Goal: Task Accomplishment & Management: Manage account settings

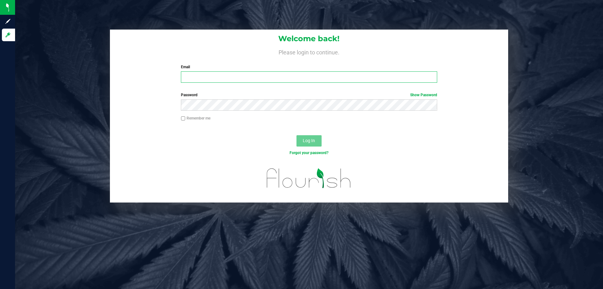
click at [227, 77] on input "Email" at bounding box center [309, 76] width 256 height 11
type input "cfulton@liveparallel.com"
click at [297, 135] on button "Log In" at bounding box center [309, 140] width 25 height 11
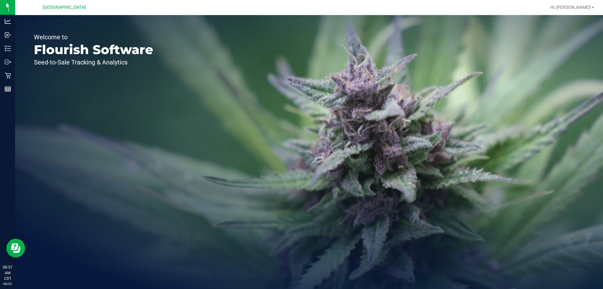
click at [581, 11] on div "Hi, [PERSON_NAME]!" at bounding box center [572, 7] width 49 height 11
click at [578, 5] on span "Hi, [PERSON_NAME]!" at bounding box center [570, 7] width 41 height 5
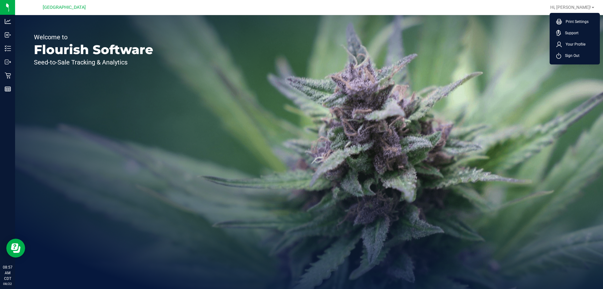
click at [577, 15] on ul "Print Settings Support Your Profile Sign Out" at bounding box center [575, 39] width 50 height 52
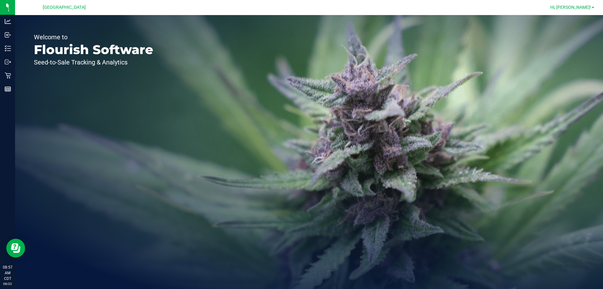
click at [572, 8] on span "Hi, [PERSON_NAME]!" at bounding box center [570, 7] width 41 height 5
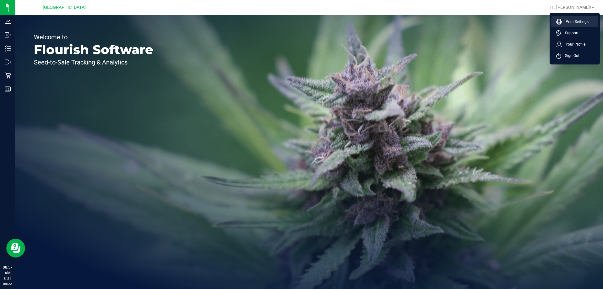
click at [569, 24] on span "Print Settings" at bounding box center [575, 22] width 27 height 6
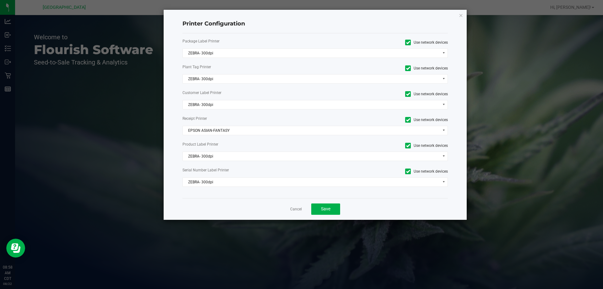
click at [220, 58] on div "Package Label Printer Use network devices ZEBRA- 300dpi Plant Tag Printer Use n…" at bounding box center [316, 115] width 266 height 165
click at [221, 53] on span "ZEBRA- 300dpi" at bounding box center [311, 53] width 257 height 9
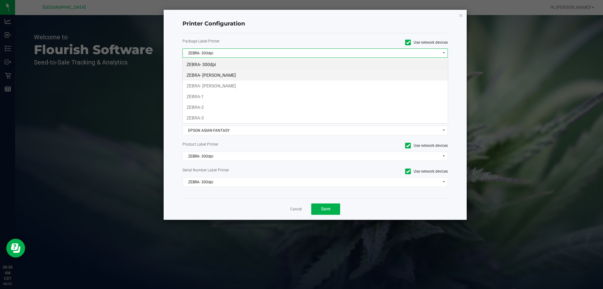
scroll to position [9, 265]
click at [221, 84] on li "ZEBRA- [PERSON_NAME]" at bounding box center [315, 85] width 265 height 11
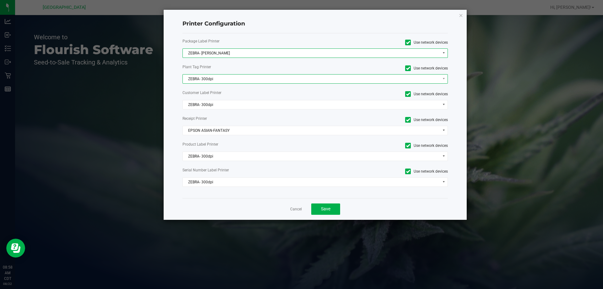
click at [218, 83] on span "ZEBRA- 300dpi" at bounding box center [316, 78] width 266 height 9
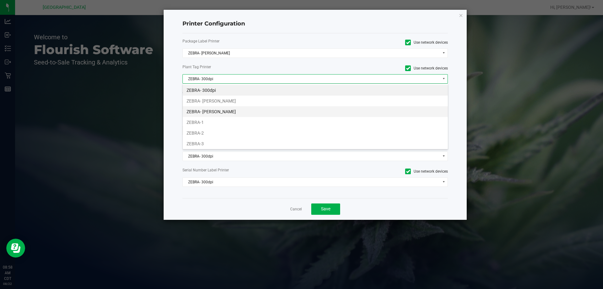
click at [220, 111] on li "ZEBRA- [PERSON_NAME]" at bounding box center [315, 111] width 265 height 11
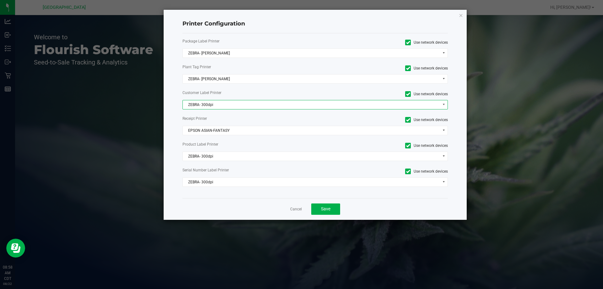
click at [205, 103] on span "ZEBRA- 300dpi" at bounding box center [311, 104] width 257 height 9
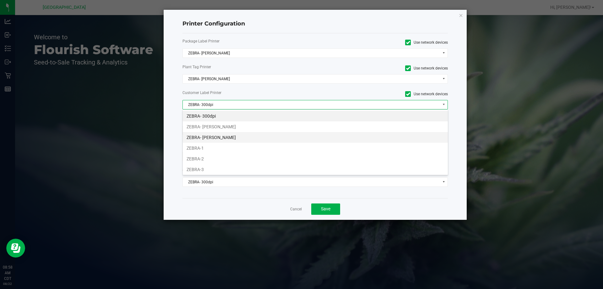
click at [212, 135] on li "ZEBRA- [PERSON_NAME]" at bounding box center [315, 137] width 265 height 11
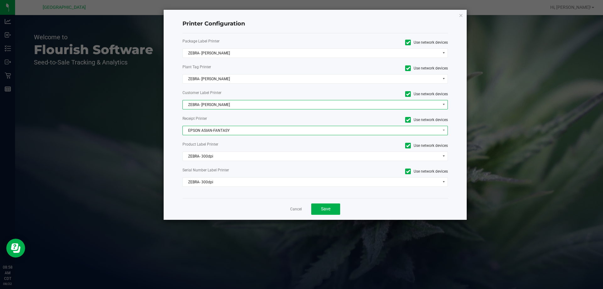
click at [219, 127] on span "EPSON ASIAN-FANTASY" at bounding box center [311, 130] width 257 height 9
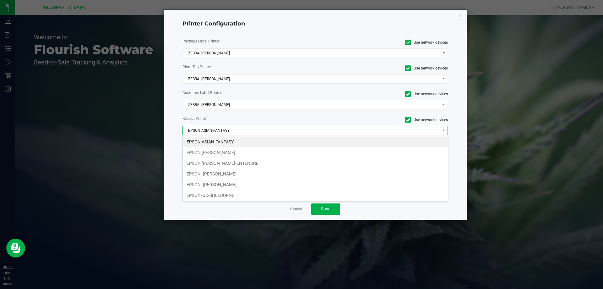
click at [228, 151] on li "EPSON JAY MCCARROLL" at bounding box center [315, 152] width 265 height 11
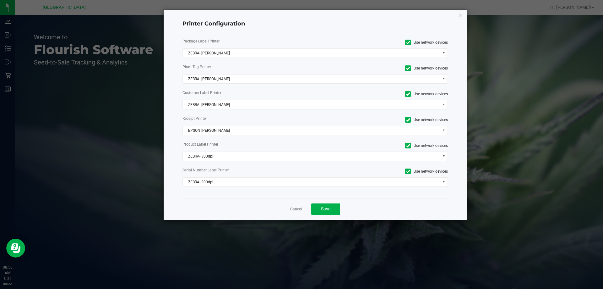
click at [216, 150] on div "Package Label Printer Use network devices ZEBRA- JEFFREY-BANKS Plant Tag Printe…" at bounding box center [316, 115] width 266 height 165
click at [213, 155] on span "ZEBRA- 300dpi" at bounding box center [311, 156] width 257 height 9
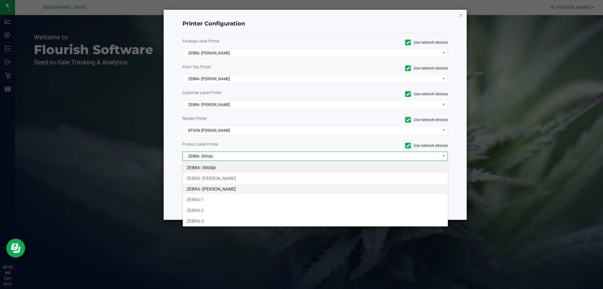
click at [233, 187] on li "ZEBRA- [PERSON_NAME]" at bounding box center [315, 188] width 265 height 11
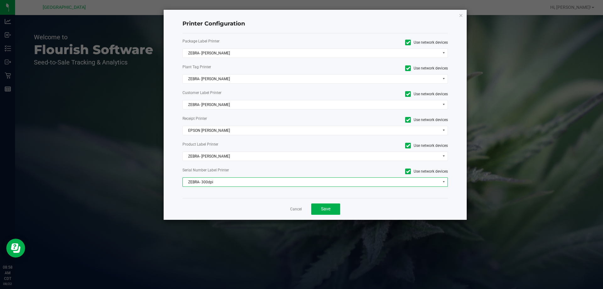
click at [213, 182] on span "ZEBRA- 300dpi" at bounding box center [311, 182] width 257 height 9
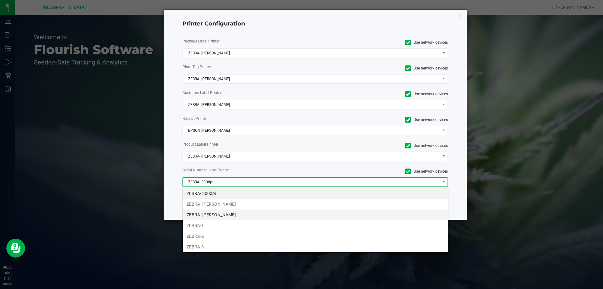
click at [219, 213] on li "ZEBRA- [PERSON_NAME]" at bounding box center [315, 214] width 265 height 11
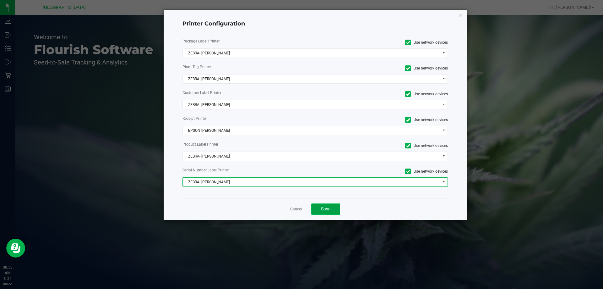
click at [333, 209] on button "Save" at bounding box center [325, 208] width 29 height 11
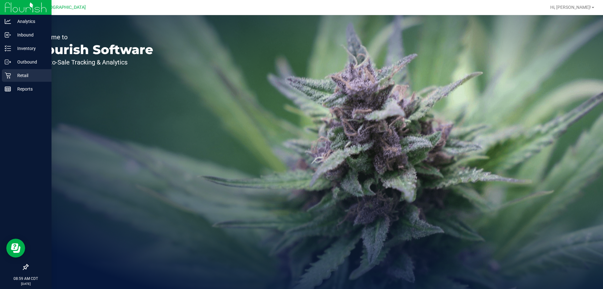
click at [18, 73] on p "Retail" at bounding box center [30, 76] width 38 height 8
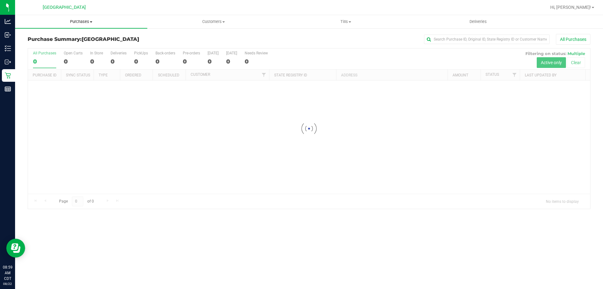
click at [82, 25] on uib-tab-heading "Purchases Summary of purchases Fulfillment All purchases" at bounding box center [81, 21] width 132 height 13
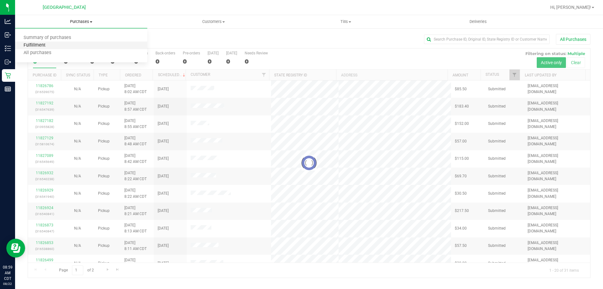
click at [41, 43] on span "Fulfillment" at bounding box center [34, 45] width 39 height 5
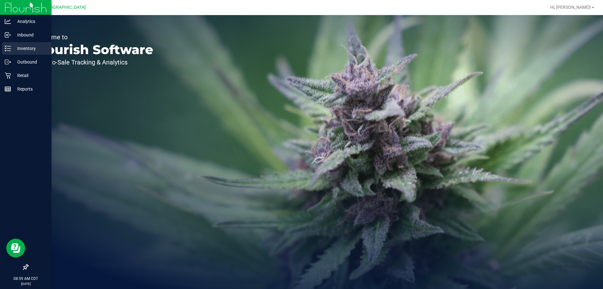
click at [29, 51] on p "Inventory" at bounding box center [30, 49] width 38 height 8
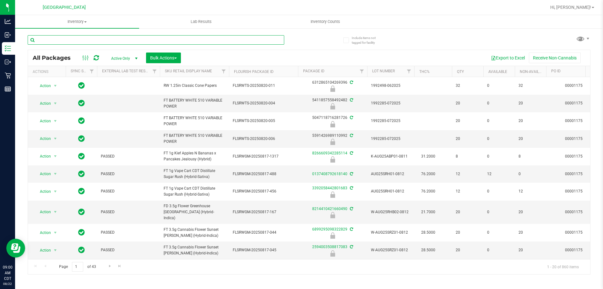
click at [106, 40] on input "text" at bounding box center [156, 39] width 257 height 9
type input "0969693583141149"
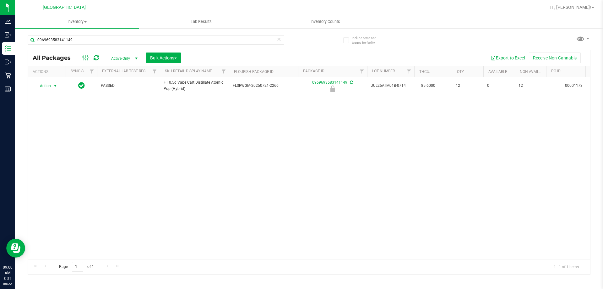
click at [49, 87] on span "Action" at bounding box center [42, 85] width 17 height 9
click at [47, 130] on li "Print package label" at bounding box center [55, 133] width 40 height 9
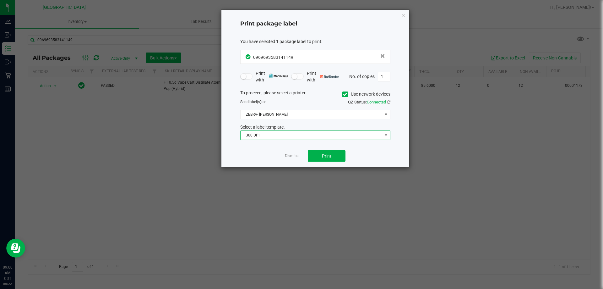
click at [290, 133] on span "300 DPI" at bounding box center [312, 135] width 142 height 9
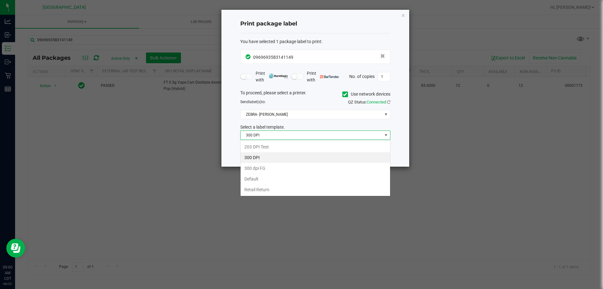
scroll to position [9, 150]
click at [265, 148] on li "203 DPI Test" at bounding box center [316, 146] width 150 height 11
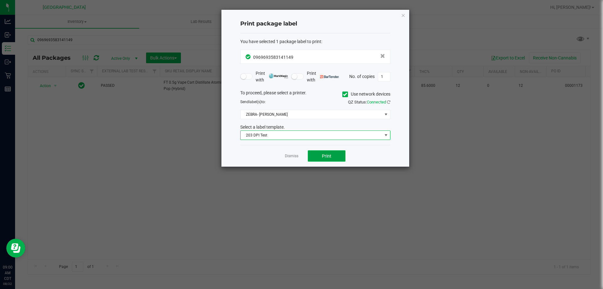
click at [315, 155] on button "Print" at bounding box center [327, 155] width 38 height 11
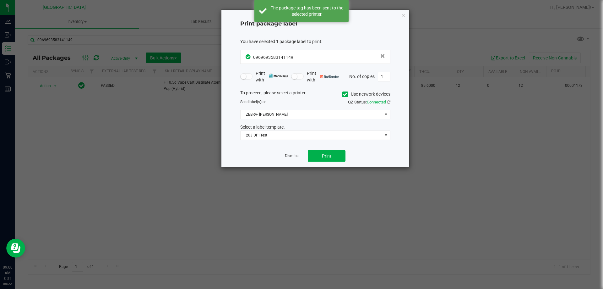
click at [295, 157] on link "Dismiss" at bounding box center [292, 155] width 14 height 5
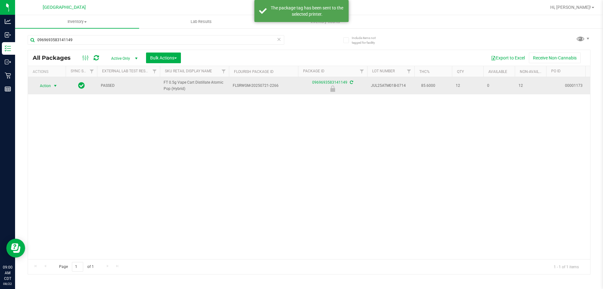
click at [46, 87] on span "Action" at bounding box center [42, 85] width 17 height 9
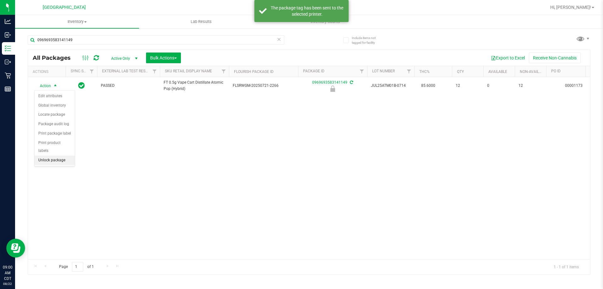
click at [53, 156] on li "Unlock package" at bounding box center [55, 160] width 40 height 9
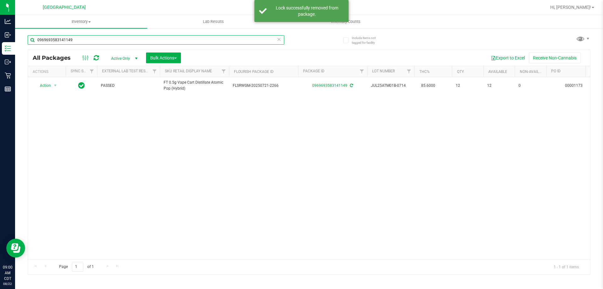
click at [129, 42] on input "0969693583141149" at bounding box center [156, 39] width 257 height 9
type input "4226180992350889"
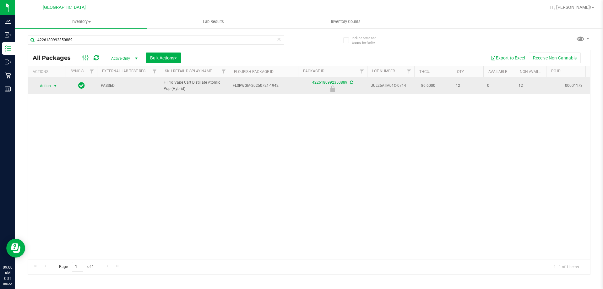
click at [47, 85] on span "Action" at bounding box center [42, 85] width 17 height 9
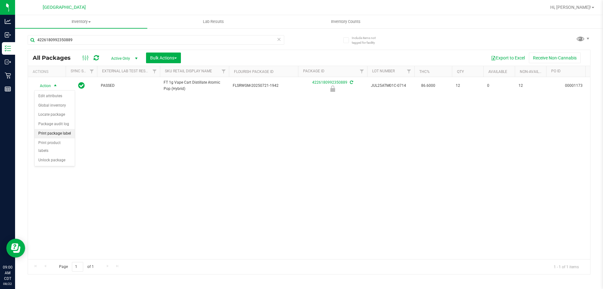
click at [50, 138] on li "Print package label" at bounding box center [55, 133] width 40 height 9
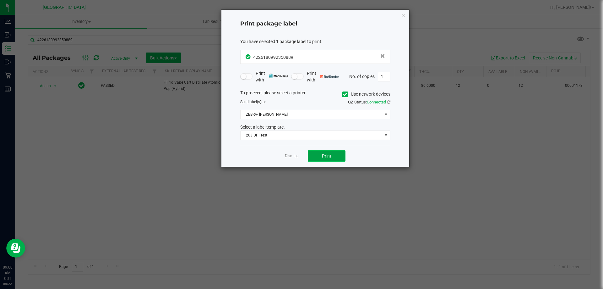
click at [334, 155] on button "Print" at bounding box center [327, 155] width 38 height 11
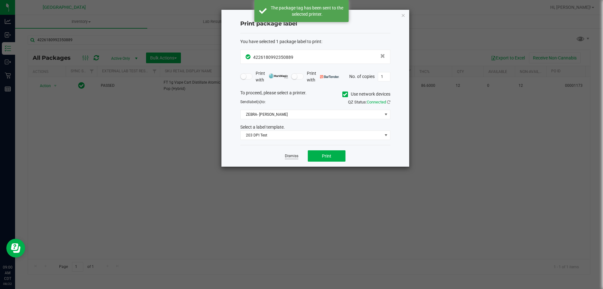
click at [294, 156] on link "Dismiss" at bounding box center [292, 155] width 14 height 5
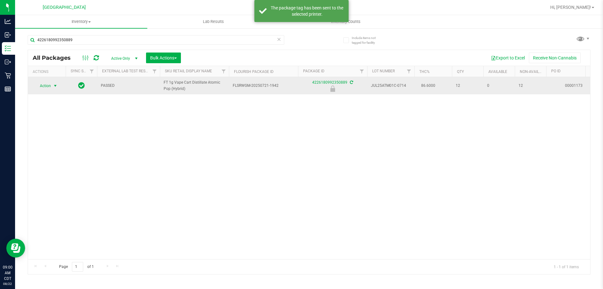
click at [46, 85] on span "Action" at bounding box center [42, 85] width 17 height 9
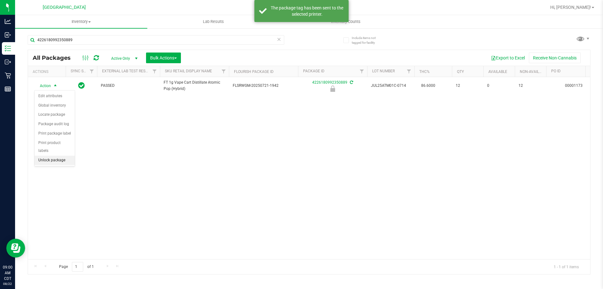
click at [65, 156] on li "Unlock package" at bounding box center [55, 160] width 40 height 9
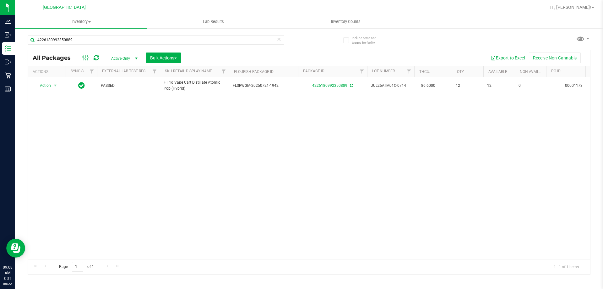
click at [279, 39] on icon at bounding box center [279, 39] width 4 height 8
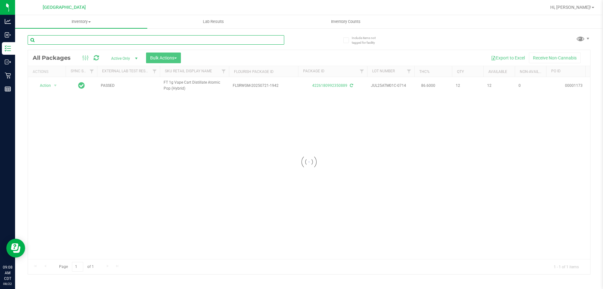
click at [203, 39] on input "text" at bounding box center [156, 39] width 257 height 9
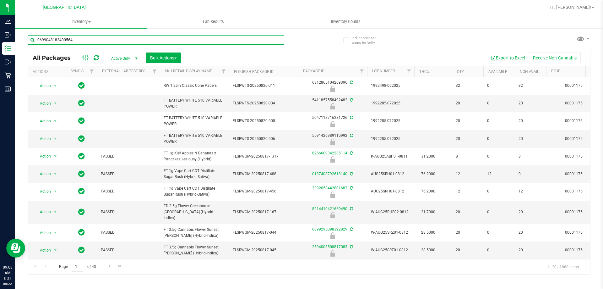
type input "0699048182400564"
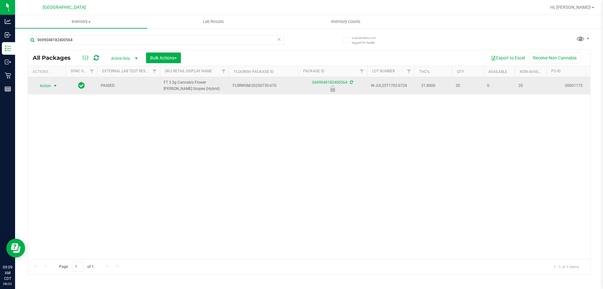
click at [49, 86] on span "Action" at bounding box center [42, 85] width 17 height 9
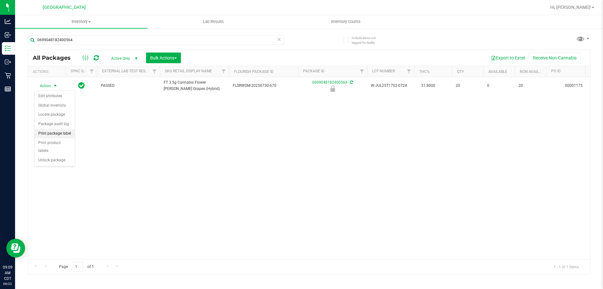
click at [68, 137] on li "Print package label" at bounding box center [55, 133] width 40 height 9
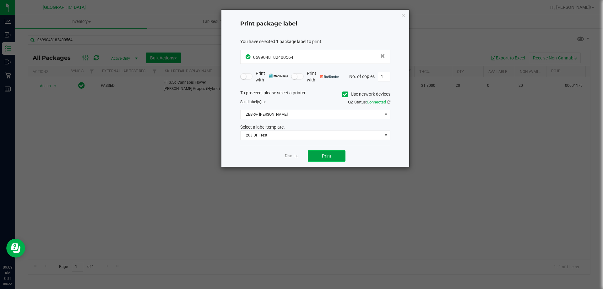
click at [324, 156] on span "Print" at bounding box center [326, 155] width 9 height 5
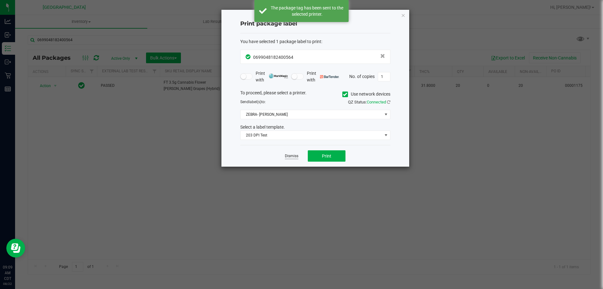
click at [289, 155] on link "Dismiss" at bounding box center [292, 155] width 14 height 5
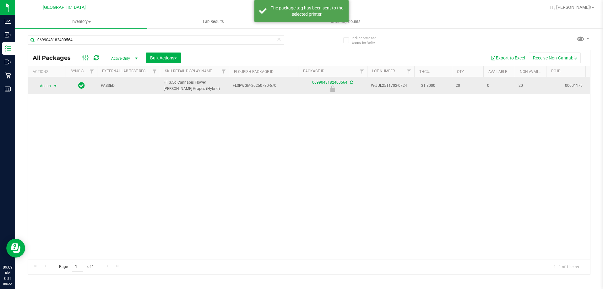
click at [54, 88] on span "select" at bounding box center [55, 85] width 5 height 5
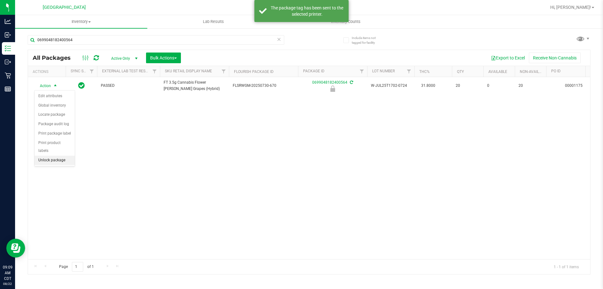
click at [60, 156] on li "Unlock package" at bounding box center [55, 160] width 40 height 9
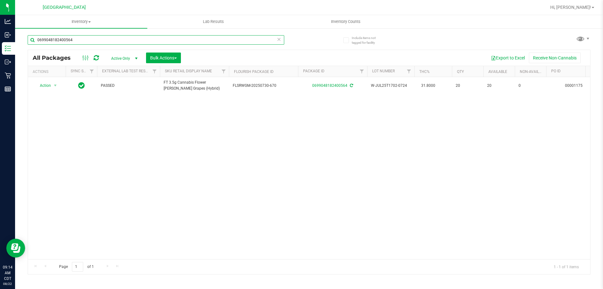
click at [154, 38] on input "0699048182400564" at bounding box center [156, 39] width 257 height 9
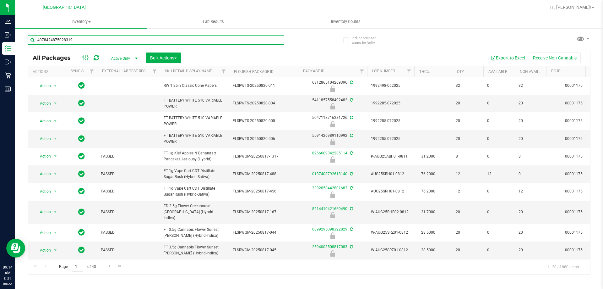
type input "4978424875028319"
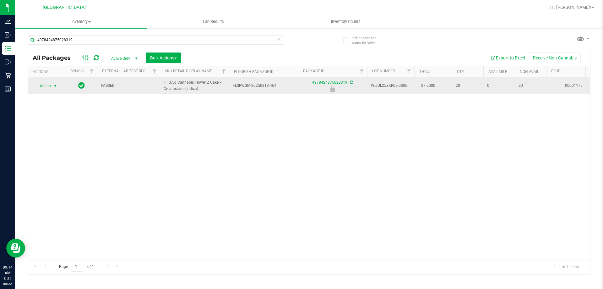
click at [50, 85] on span "Action" at bounding box center [42, 85] width 17 height 9
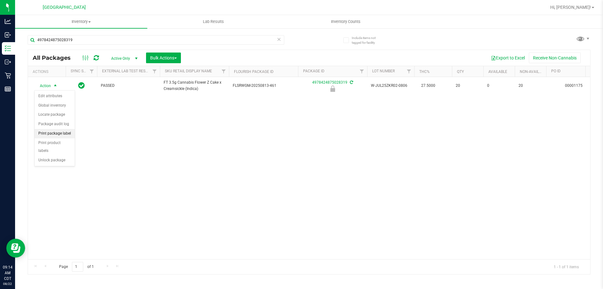
click at [68, 135] on li "Print package label" at bounding box center [55, 133] width 40 height 9
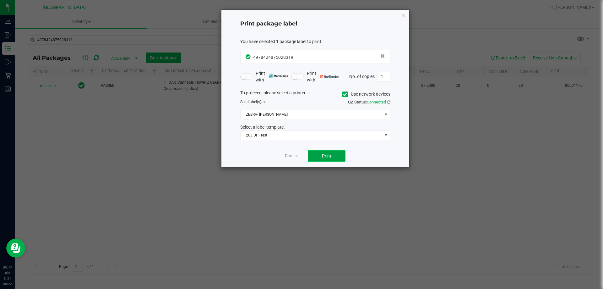
click at [314, 158] on button "Print" at bounding box center [327, 155] width 38 height 11
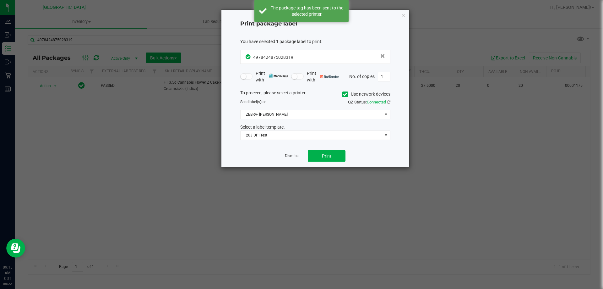
click at [291, 156] on link "Dismiss" at bounding box center [292, 155] width 14 height 5
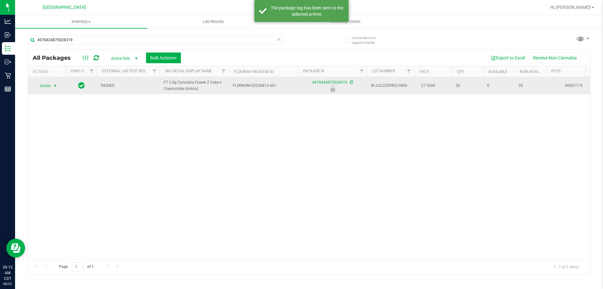
click at [50, 88] on span "Action" at bounding box center [42, 85] width 17 height 9
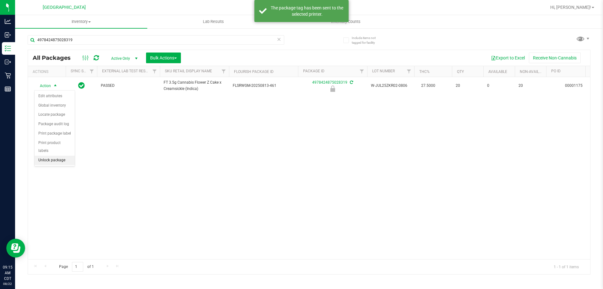
click at [52, 156] on li "Unlock package" at bounding box center [55, 160] width 40 height 9
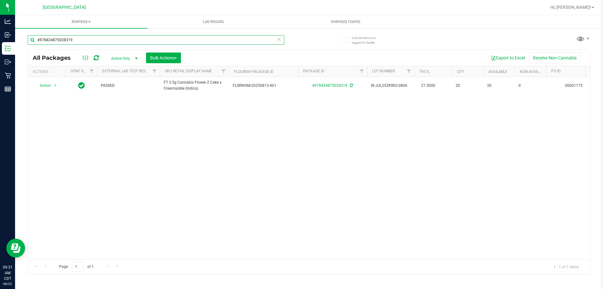
click at [97, 37] on input "4978424875028319" at bounding box center [156, 39] width 257 height 9
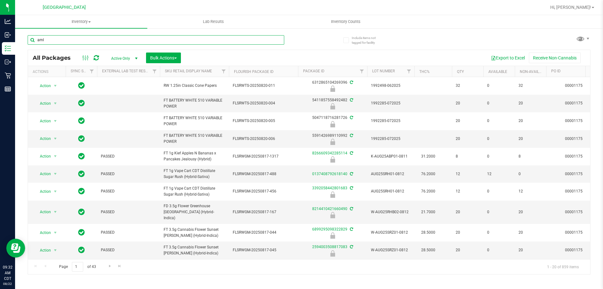
type input "aml"
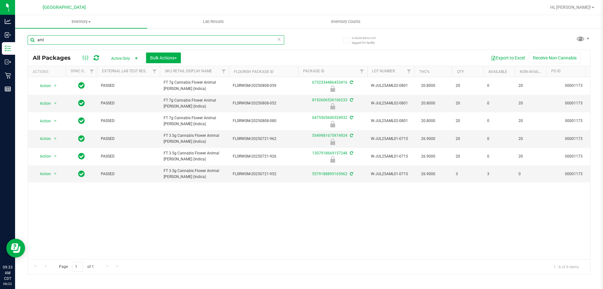
click at [101, 40] on input "aml" at bounding box center [156, 39] width 257 height 9
type input "2794699721985633"
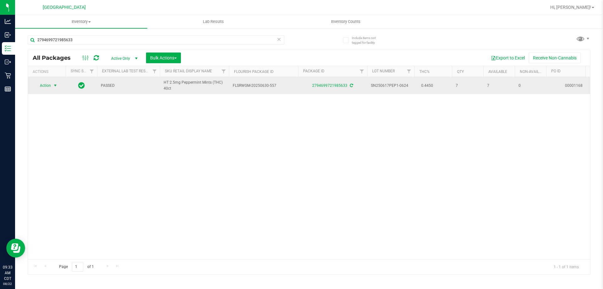
click at [52, 85] on span "select" at bounding box center [56, 85] width 8 height 9
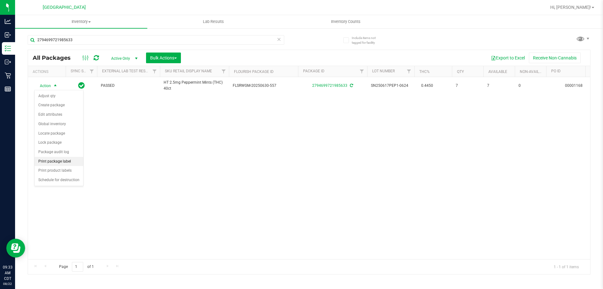
click at [61, 162] on li "Print package label" at bounding box center [59, 161] width 49 height 9
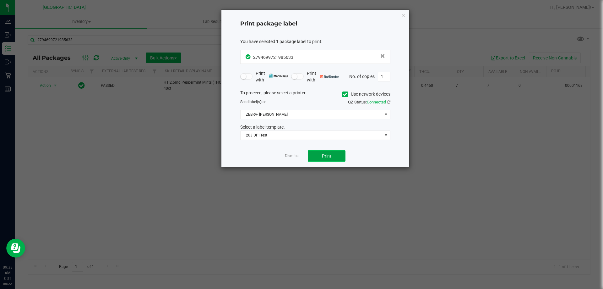
click at [326, 156] on span "Print" at bounding box center [326, 155] width 9 height 5
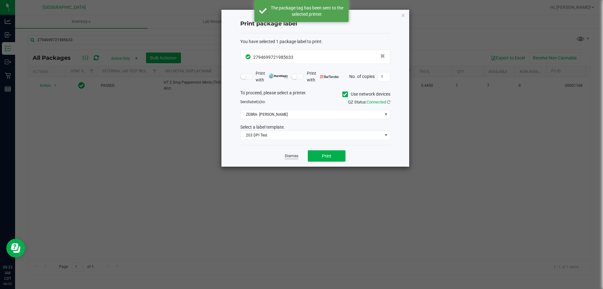
click at [297, 156] on link "Dismiss" at bounding box center [292, 155] width 14 height 5
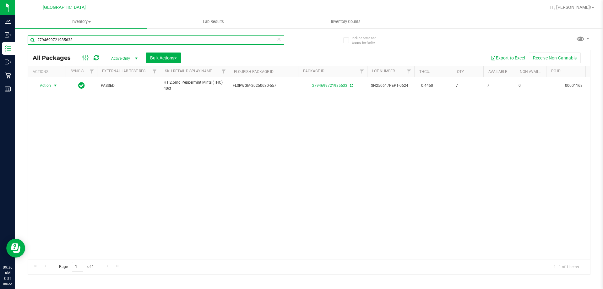
click at [98, 39] on input "2794699721985633" at bounding box center [156, 39] width 257 height 9
click at [98, 38] on input "2794699721985633" at bounding box center [156, 39] width 257 height 9
type input "8052171151288252"
click at [98, 38] on input "8052171151288252" at bounding box center [156, 39] width 257 height 9
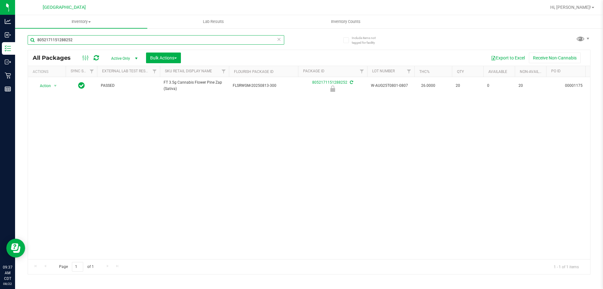
click at [98, 38] on input "8052171151288252" at bounding box center [156, 39] width 257 height 9
type input "W-JUN25PZT01-0618"
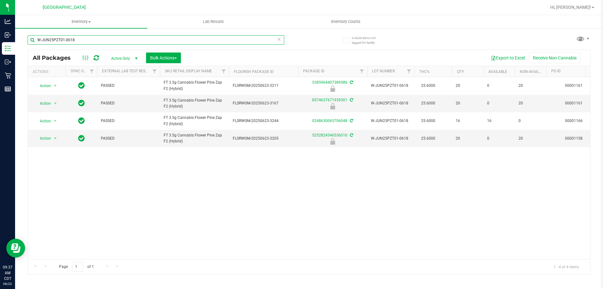
click at [98, 38] on input "W-JUN25PZT01-0618" at bounding box center [156, 39] width 257 height 9
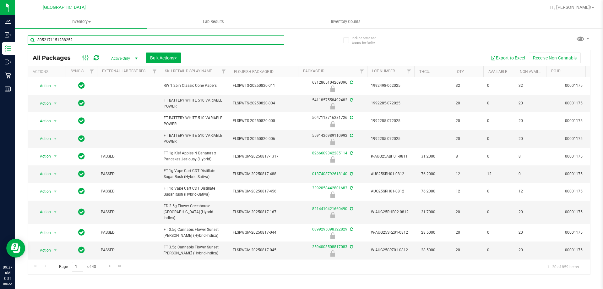
type input "8052171151288252"
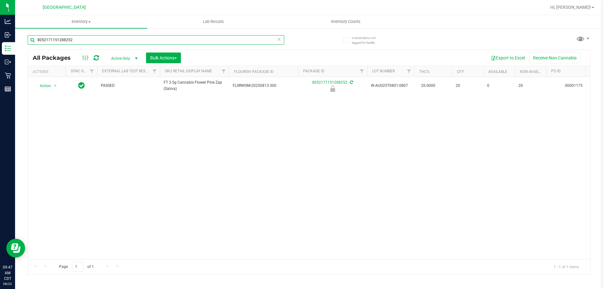
click at [166, 36] on input "8052171151288252" at bounding box center [156, 39] width 257 height 9
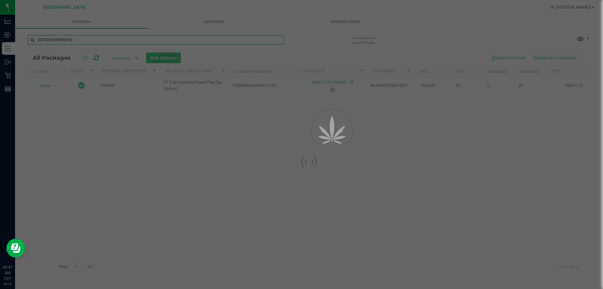
type input "3037963290393319"
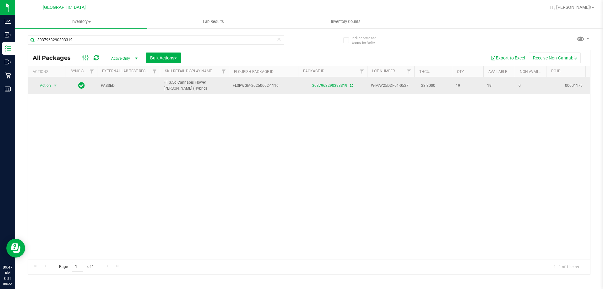
click at [46, 81] on td "Action Action Adjust qty Create package Edit attributes Global inventory Locate…" at bounding box center [47, 85] width 38 height 17
click at [46, 87] on span "Action" at bounding box center [42, 85] width 17 height 9
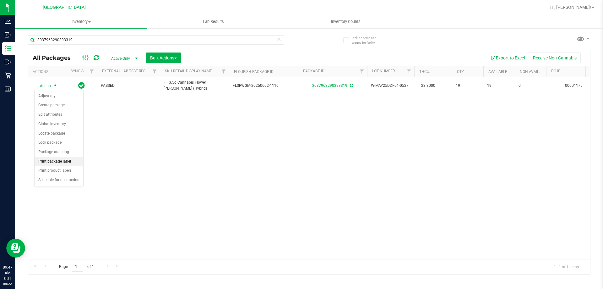
click at [61, 160] on li "Print package label" at bounding box center [59, 161] width 49 height 9
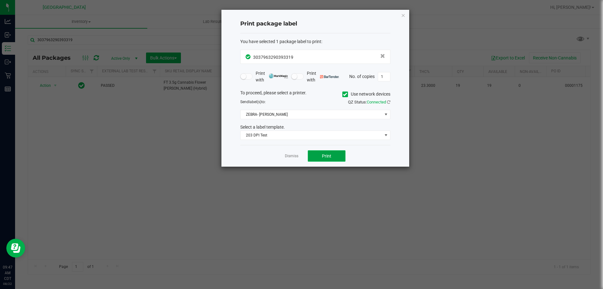
click at [308, 152] on button "Print" at bounding box center [327, 155] width 38 height 11
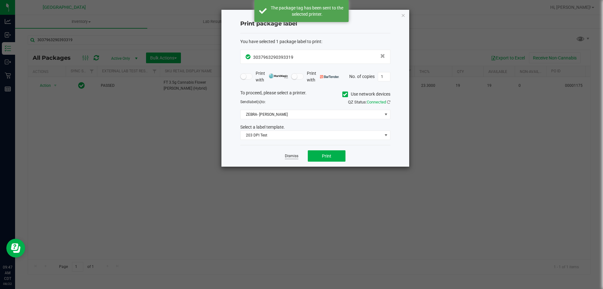
click at [291, 155] on link "Dismiss" at bounding box center [292, 155] width 14 height 5
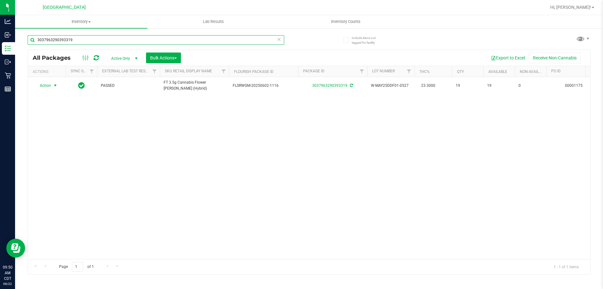
click at [180, 39] on input "3037963290393319" at bounding box center [156, 39] width 257 height 9
type input "pbs"
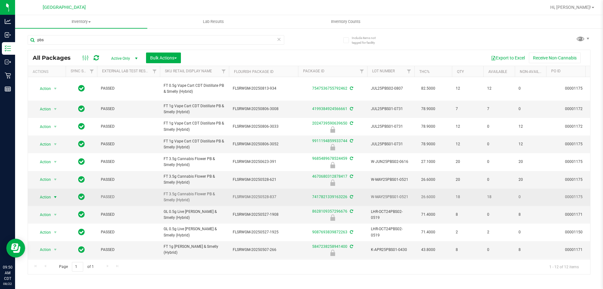
click at [43, 195] on span "Action" at bounding box center [42, 197] width 17 height 9
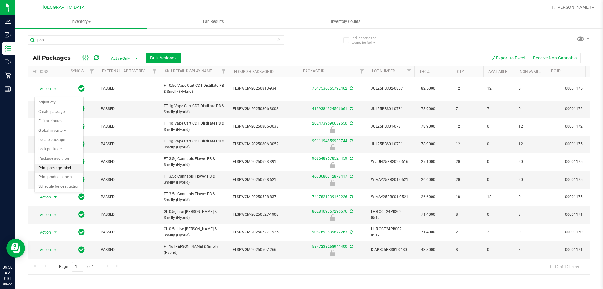
click at [68, 170] on li "Print package label" at bounding box center [59, 167] width 49 height 9
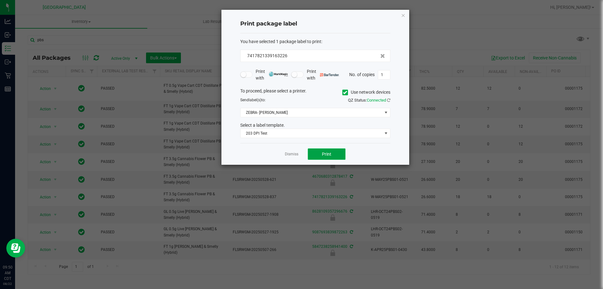
click at [317, 155] on button "Print" at bounding box center [327, 153] width 38 height 11
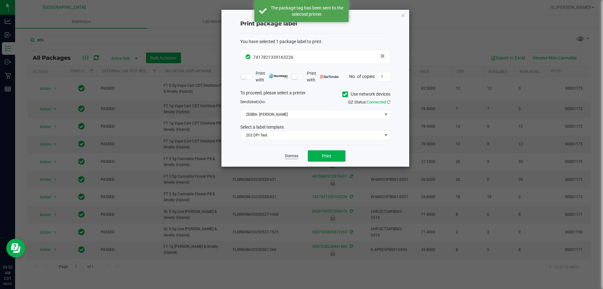
click at [293, 157] on link "Dismiss" at bounding box center [292, 155] width 14 height 5
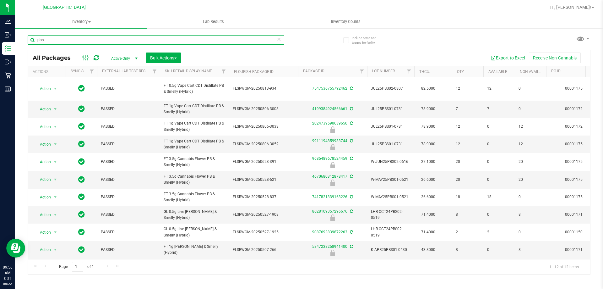
click at [205, 41] on input "pbs" at bounding box center [156, 39] width 257 height 9
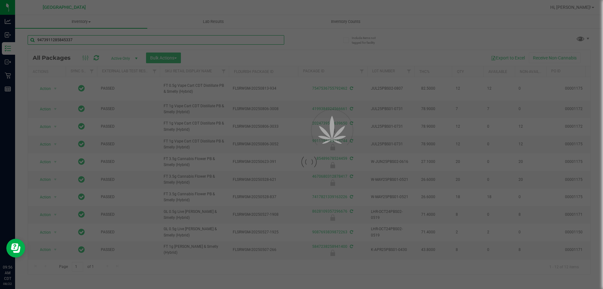
type input "9473911285845337"
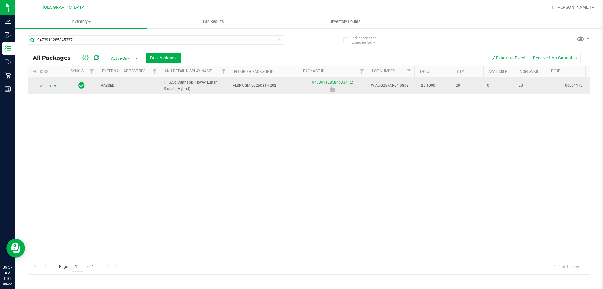
click at [47, 84] on span "Action" at bounding box center [42, 85] width 17 height 9
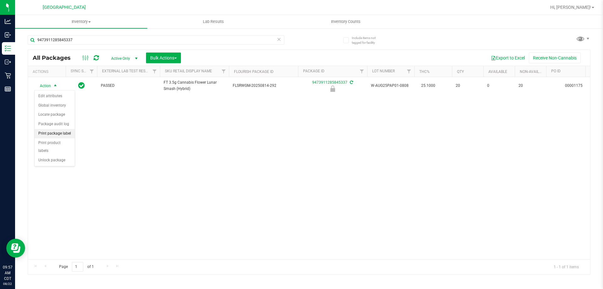
click at [68, 133] on li "Print package label" at bounding box center [55, 133] width 40 height 9
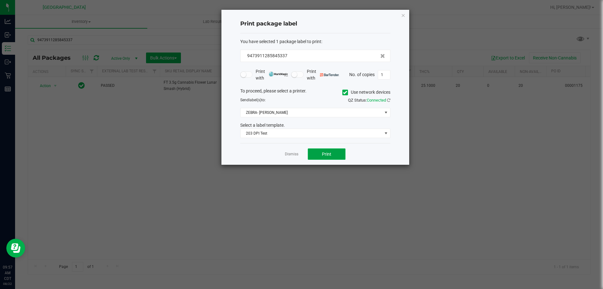
click at [314, 151] on button "Print" at bounding box center [327, 153] width 38 height 11
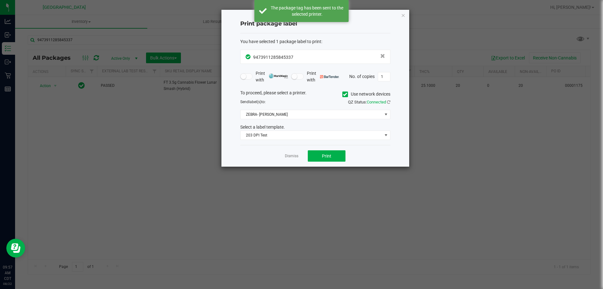
click at [295, 155] on link "Dismiss" at bounding box center [292, 155] width 14 height 5
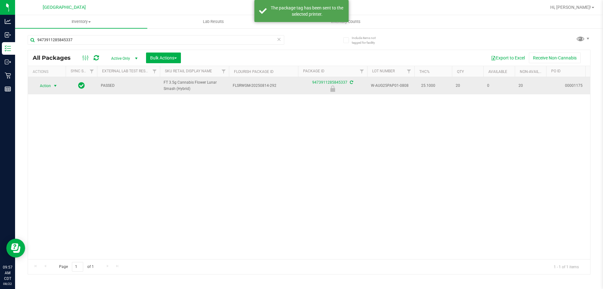
click at [48, 86] on span "Action" at bounding box center [42, 85] width 17 height 9
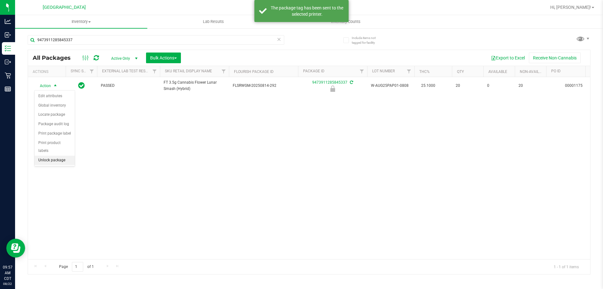
click at [47, 156] on li "Unlock package" at bounding box center [55, 160] width 40 height 9
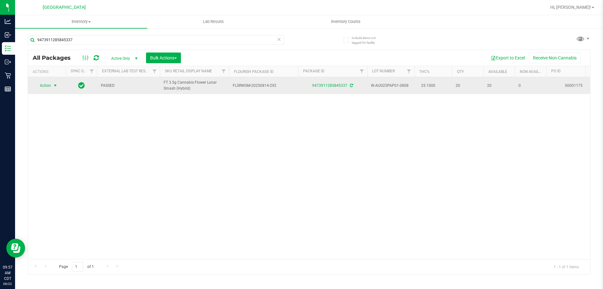
click at [42, 89] on span "Action" at bounding box center [42, 85] width 17 height 9
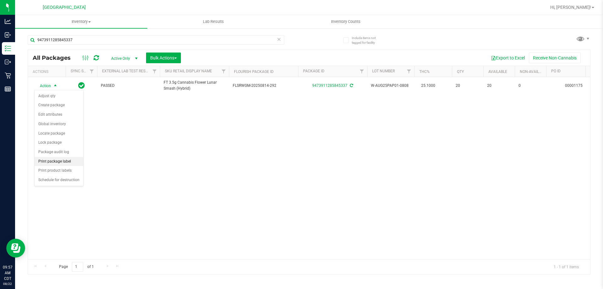
click at [74, 161] on li "Print package label" at bounding box center [59, 161] width 49 height 9
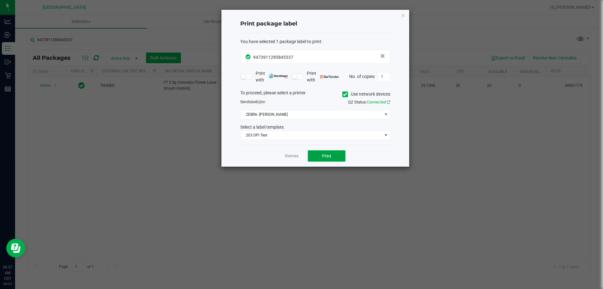
click at [334, 154] on button "Print" at bounding box center [327, 155] width 38 height 11
click at [287, 152] on div "Dismiss Print" at bounding box center [315, 156] width 150 height 22
click at [294, 157] on link "Dismiss" at bounding box center [292, 155] width 14 height 5
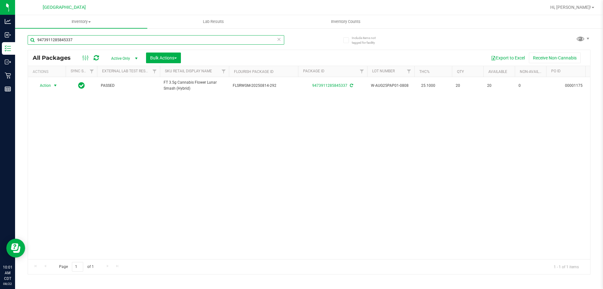
click at [164, 43] on input "9473911285845337" at bounding box center [156, 39] width 257 height 9
type input "stw"
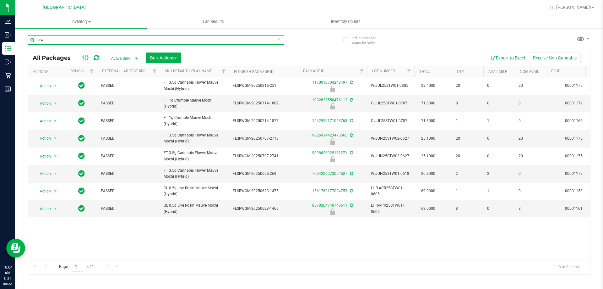
click at [183, 40] on input "stw" at bounding box center [156, 39] width 257 height 9
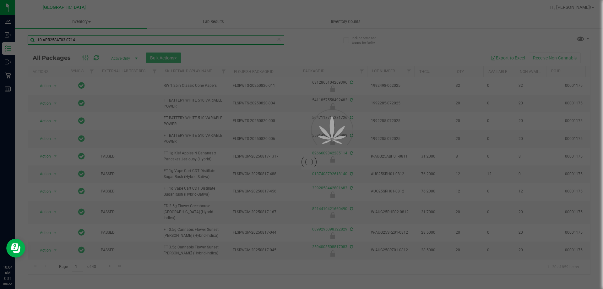
type input "10-APR25SAT03-0714"
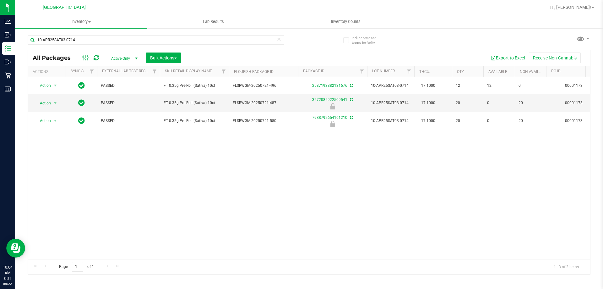
click at [279, 41] on icon at bounding box center [279, 39] width 4 height 8
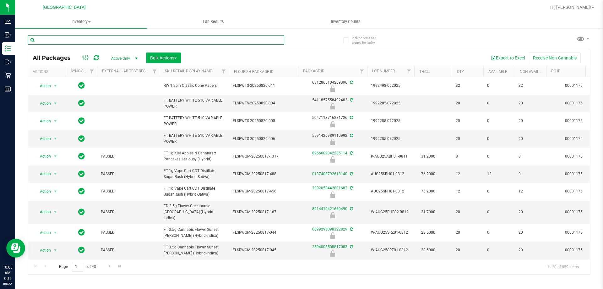
click at [71, 41] on input "text" at bounding box center [156, 39] width 257 height 9
type input "10-JUL25HYB04-0722"
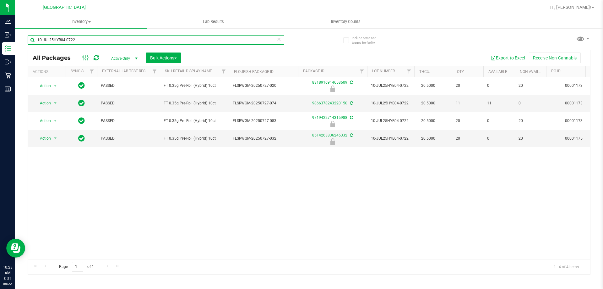
click at [191, 38] on input "10-JUL25HYB04-0722" at bounding box center [156, 39] width 257 height 9
click at [208, 36] on input "10-JUL25HYB04-0722" at bounding box center [156, 39] width 257 height 9
click at [209, 42] on input "10-JUL25HYB04-0722" at bounding box center [156, 39] width 257 height 9
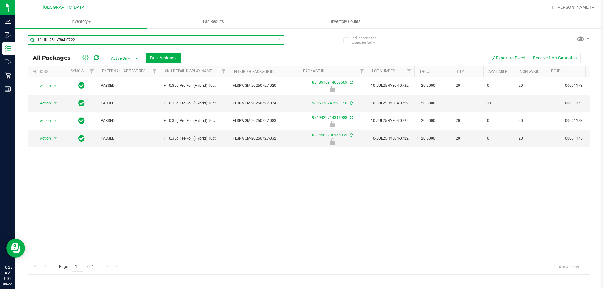
click at [209, 42] on input "10-JUL25HYB04-0722" at bounding box center [156, 39] width 257 height 9
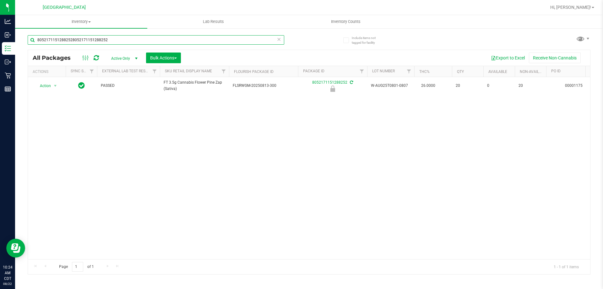
type input "80521711512882528052171151288252"
click at [198, 40] on input "80521711512882528052171151288252" at bounding box center [156, 39] width 257 height 9
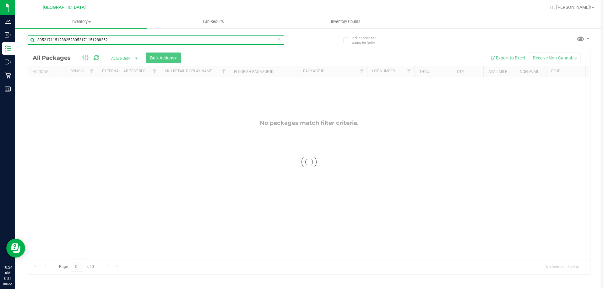
click at [197, 40] on input "80521711512882528052171151288252" at bounding box center [156, 39] width 257 height 9
type input "8052171151288252"
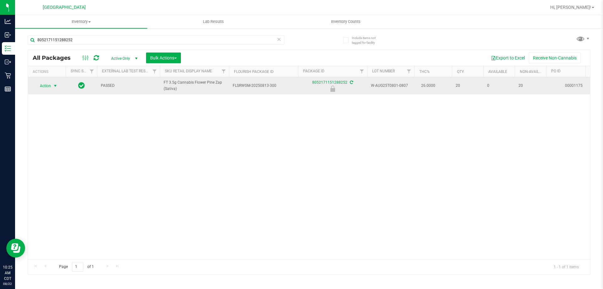
click at [38, 89] on span "Action" at bounding box center [42, 85] width 17 height 9
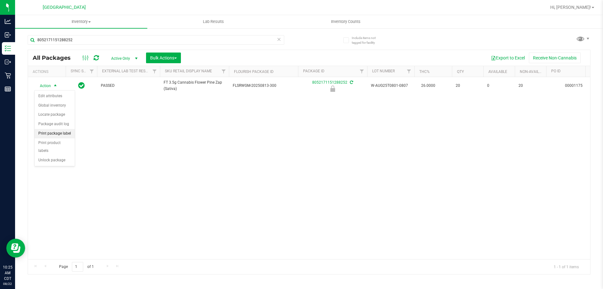
click at [68, 136] on li "Print package label" at bounding box center [55, 133] width 40 height 9
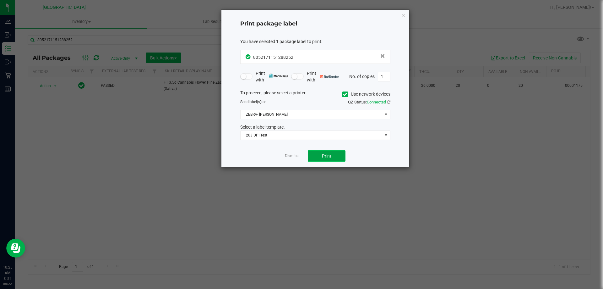
click at [330, 155] on span "Print" at bounding box center [326, 155] width 9 height 5
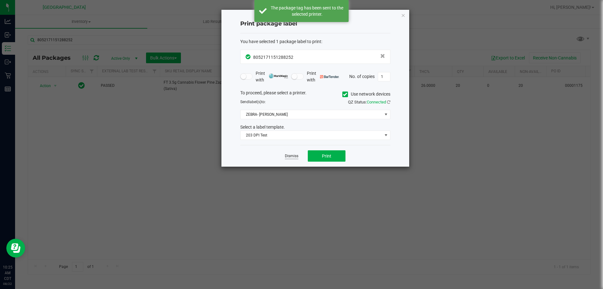
click at [292, 156] on link "Dismiss" at bounding box center [292, 155] width 14 height 5
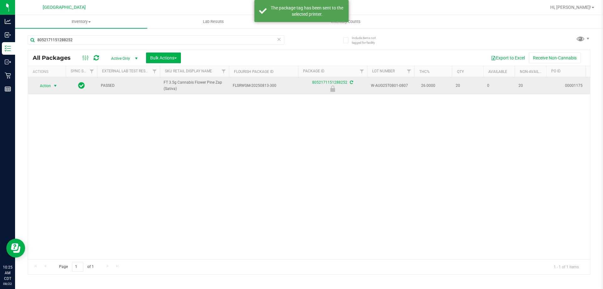
click at [42, 84] on span "Action" at bounding box center [42, 85] width 17 height 9
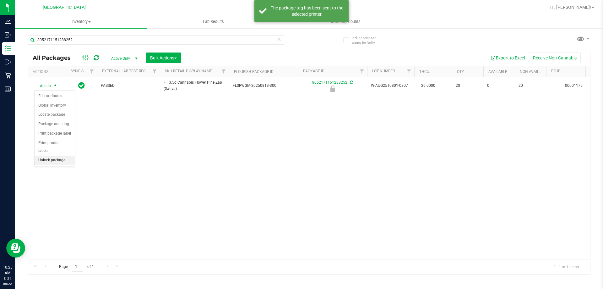
click at [57, 156] on li "Unlock package" at bounding box center [55, 160] width 40 height 9
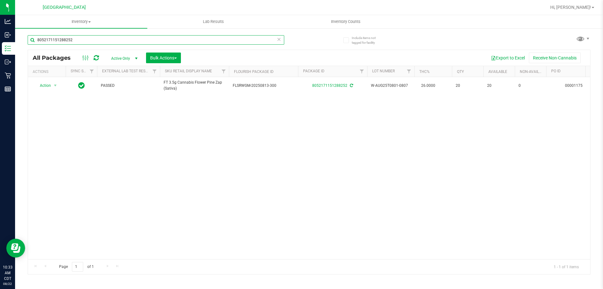
click at [203, 42] on input "8052171151288252" at bounding box center [156, 39] width 257 height 9
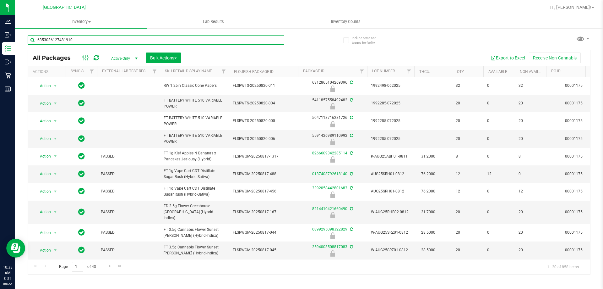
type input "6353036127481910"
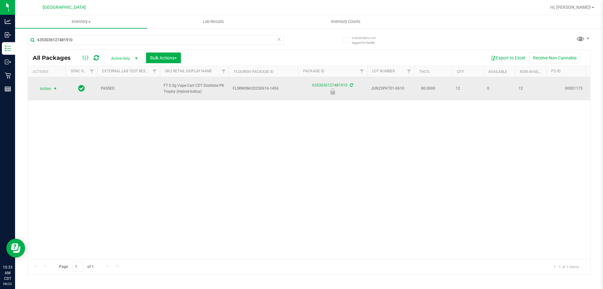
click at [38, 90] on span "Action" at bounding box center [42, 88] width 17 height 9
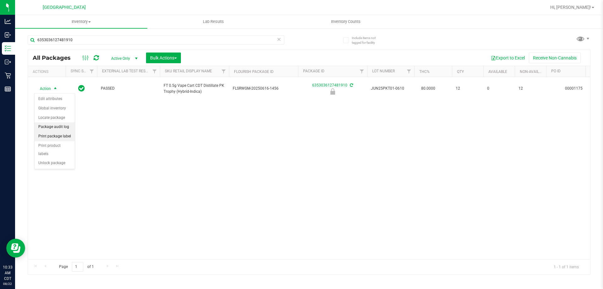
drag, startPoint x: 59, startPoint y: 137, endPoint x: 70, endPoint y: 128, distance: 13.7
click at [60, 134] on li "Print package label" at bounding box center [55, 136] width 40 height 9
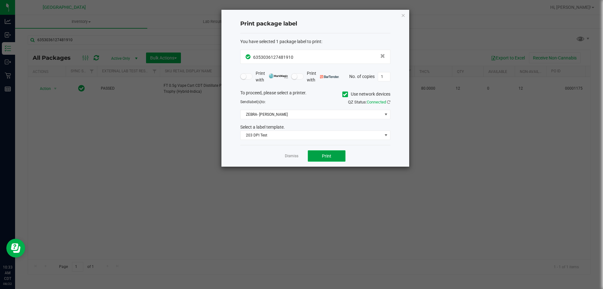
click at [334, 154] on button "Print" at bounding box center [327, 155] width 38 height 11
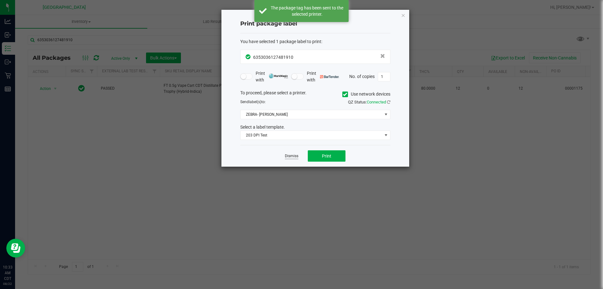
click at [296, 157] on link "Dismiss" at bounding box center [292, 155] width 14 height 5
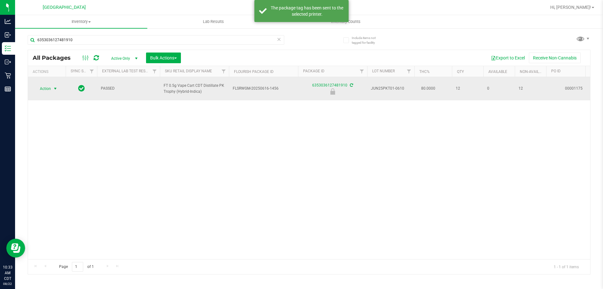
click at [47, 88] on span "Action" at bounding box center [42, 88] width 17 height 9
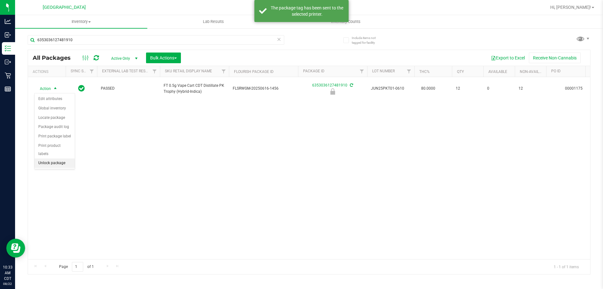
click at [61, 158] on li "Unlock package" at bounding box center [55, 162] width 40 height 9
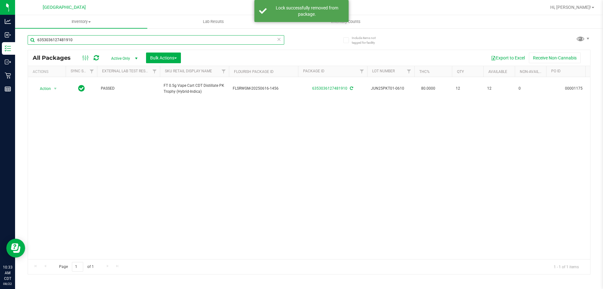
click at [113, 40] on input "6353036127481910" at bounding box center [156, 39] width 257 height 9
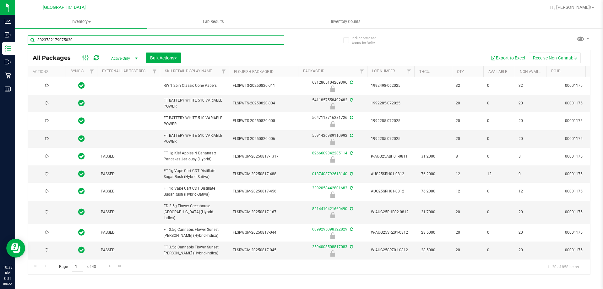
type input "3023782179075030"
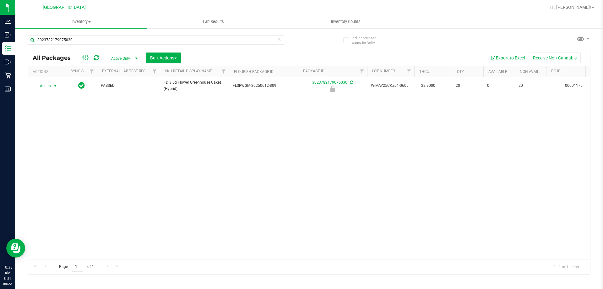
click at [47, 88] on span "Action" at bounding box center [42, 85] width 17 height 9
click at [62, 136] on li "Print package label" at bounding box center [55, 133] width 40 height 9
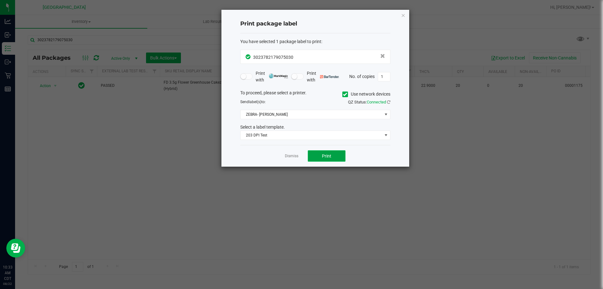
click at [325, 154] on span "Print" at bounding box center [326, 155] width 9 height 5
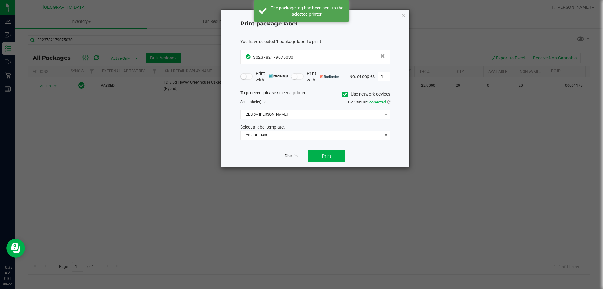
click at [288, 155] on link "Dismiss" at bounding box center [292, 155] width 14 height 5
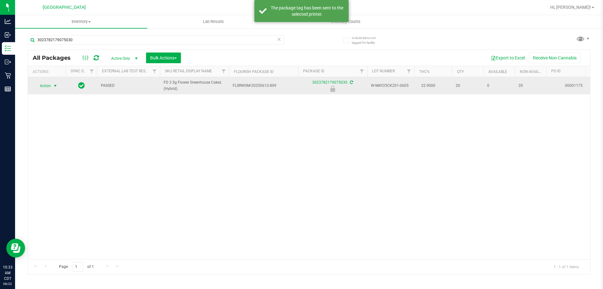
click at [51, 86] on span "Action" at bounding box center [42, 85] width 17 height 9
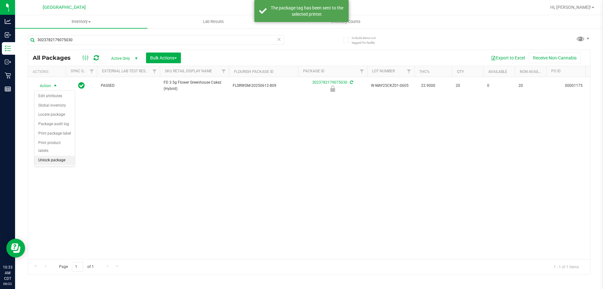
click at [58, 156] on li "Unlock package" at bounding box center [55, 160] width 40 height 9
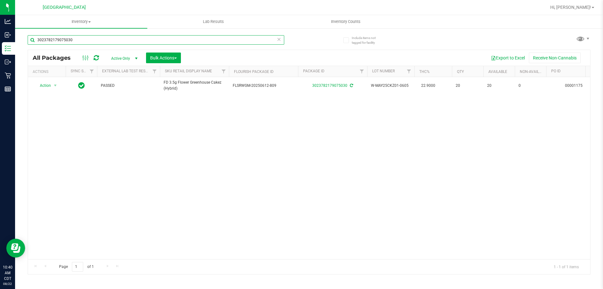
click at [210, 42] on input "3023782179075030" at bounding box center [156, 39] width 257 height 9
click at [208, 41] on input "3023782179075030" at bounding box center [156, 39] width 257 height 9
click at [205, 39] on input "3023782179075030" at bounding box center [156, 39] width 257 height 9
click at [204, 39] on input "3023782179075030" at bounding box center [156, 39] width 257 height 9
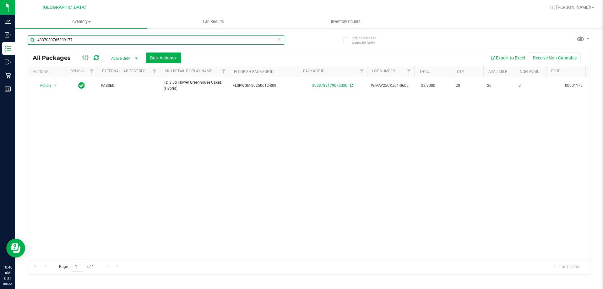
type input "4337080765309177"
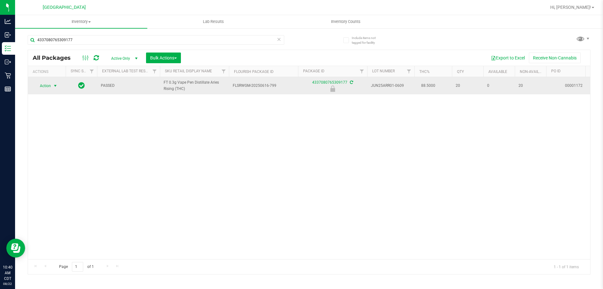
click at [44, 87] on span "Action" at bounding box center [42, 85] width 17 height 9
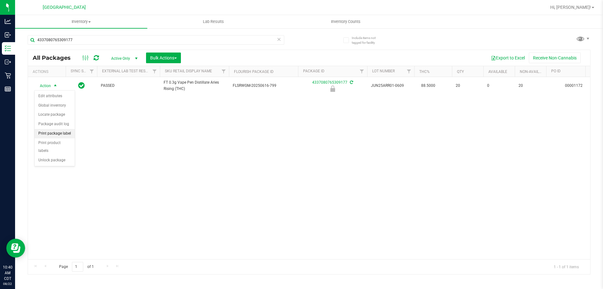
click at [64, 132] on li "Print package label" at bounding box center [55, 133] width 40 height 9
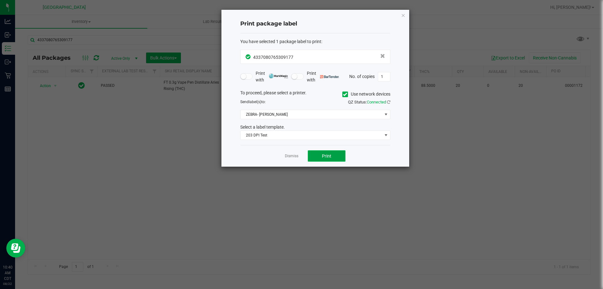
click at [325, 153] on span "Print" at bounding box center [326, 155] width 9 height 5
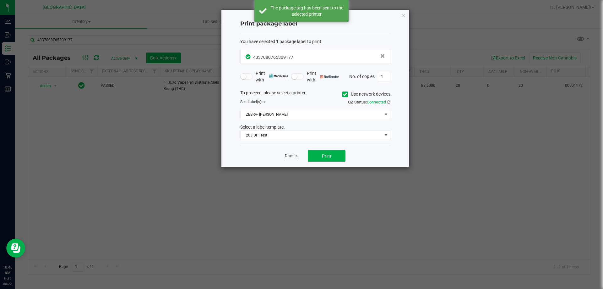
click at [292, 156] on link "Dismiss" at bounding box center [292, 155] width 14 height 5
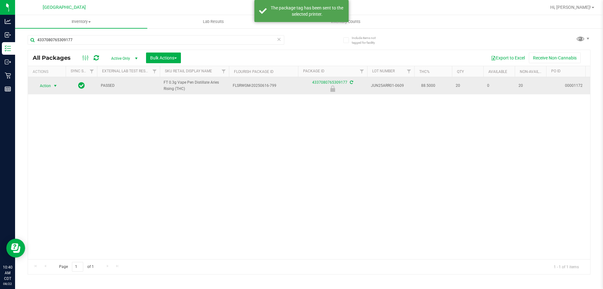
click at [47, 88] on span "Action" at bounding box center [42, 85] width 17 height 9
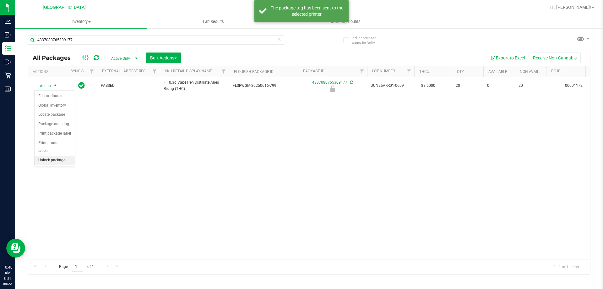
click at [65, 156] on li "Unlock package" at bounding box center [55, 160] width 40 height 9
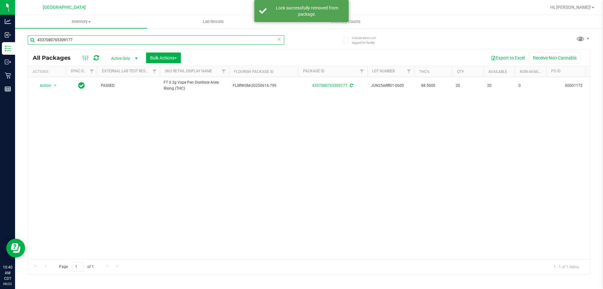
click at [179, 43] on input "4337080765309177" at bounding box center [156, 39] width 257 height 9
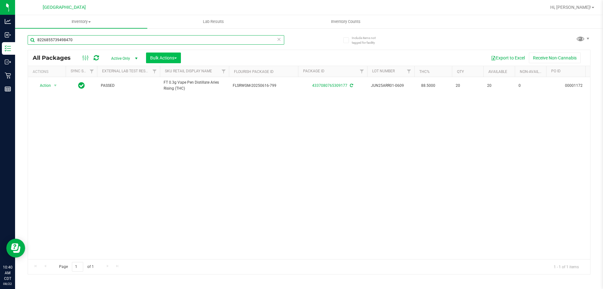
type input "8226855739498470"
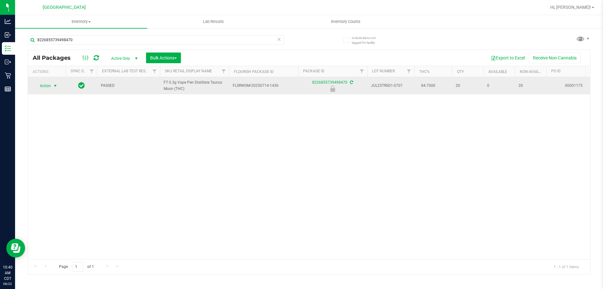
click at [50, 84] on span "Action" at bounding box center [42, 85] width 17 height 9
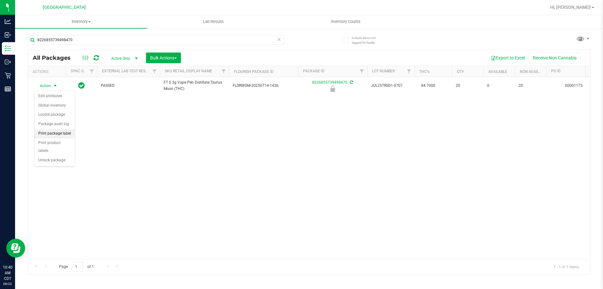
click at [50, 136] on li "Print package label" at bounding box center [55, 133] width 40 height 9
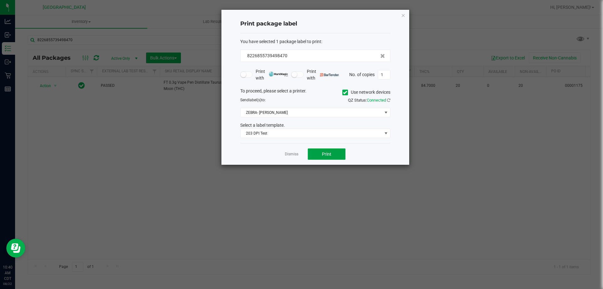
click at [335, 153] on button "Print" at bounding box center [327, 153] width 38 height 11
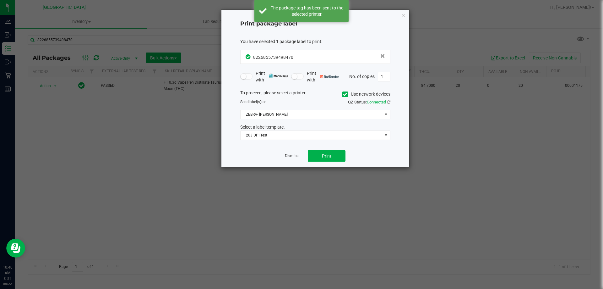
click at [297, 157] on link "Dismiss" at bounding box center [292, 155] width 14 height 5
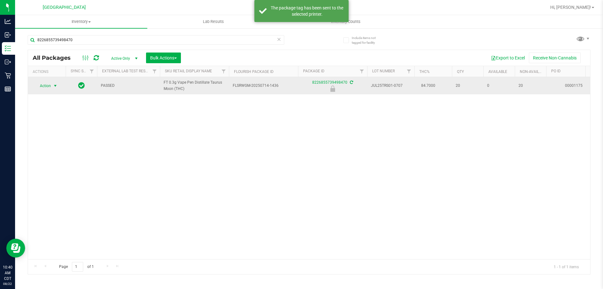
click at [48, 82] on span "Action" at bounding box center [42, 85] width 17 height 9
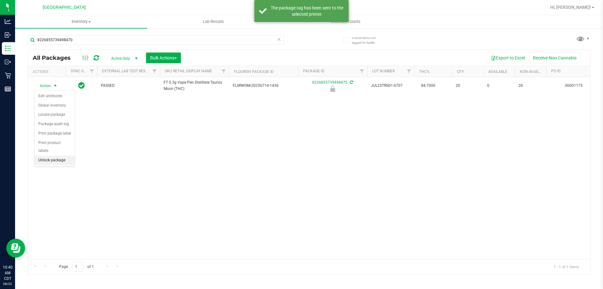
click at [51, 156] on li "Unlock package" at bounding box center [55, 160] width 40 height 9
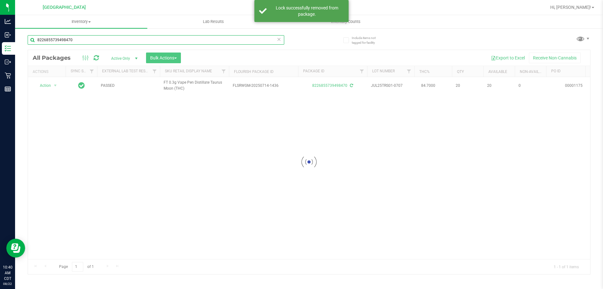
click at [199, 41] on input "8226855739498470" at bounding box center [156, 39] width 257 height 9
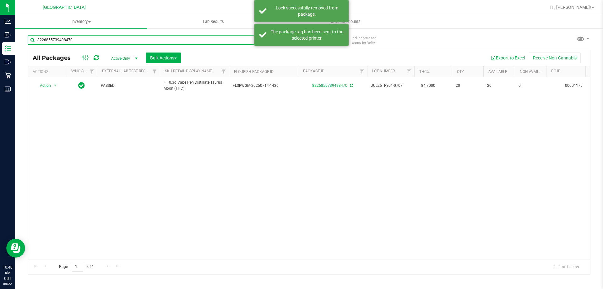
click at [199, 41] on input "8226855739498470" at bounding box center [156, 39] width 257 height 9
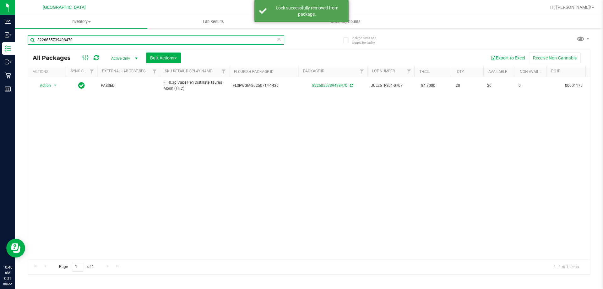
click at [199, 41] on input "8226855739498470" at bounding box center [156, 39] width 257 height 9
type input "0676741068604223"
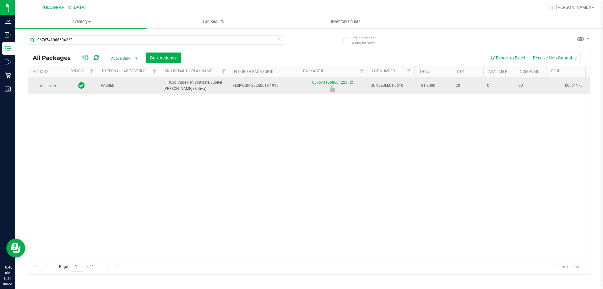
click at [41, 88] on span "Action" at bounding box center [42, 85] width 17 height 9
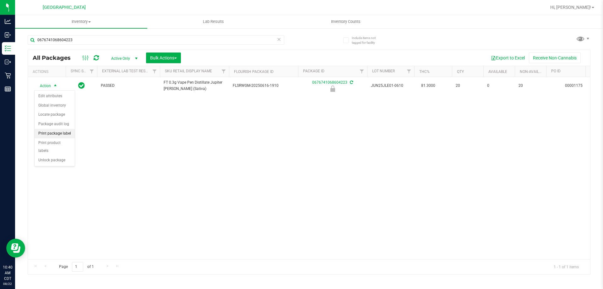
click at [66, 134] on li "Print package label" at bounding box center [55, 133] width 40 height 9
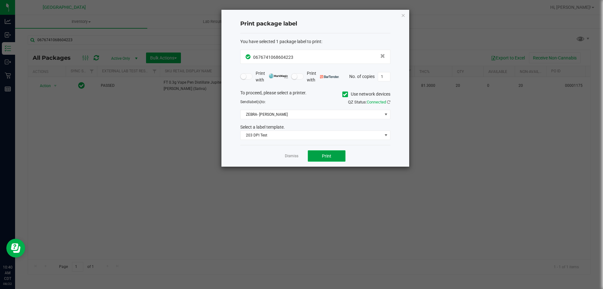
click at [325, 155] on span "Print" at bounding box center [326, 155] width 9 height 5
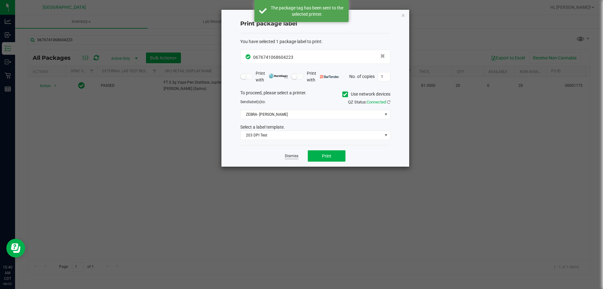
click at [296, 156] on link "Dismiss" at bounding box center [292, 155] width 14 height 5
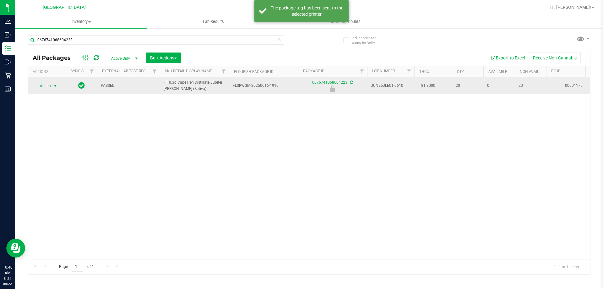
click at [50, 85] on span "Action" at bounding box center [42, 85] width 17 height 9
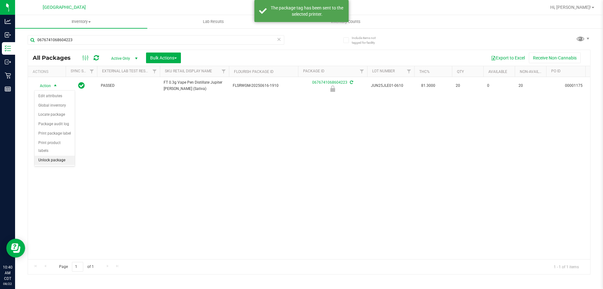
click at [57, 156] on li "Unlock package" at bounding box center [55, 160] width 40 height 9
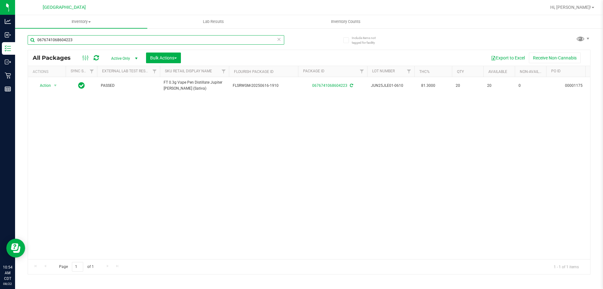
click at [191, 42] on input "0676741068604223" at bounding box center [156, 39] width 257 height 9
type input "4337080765309177"
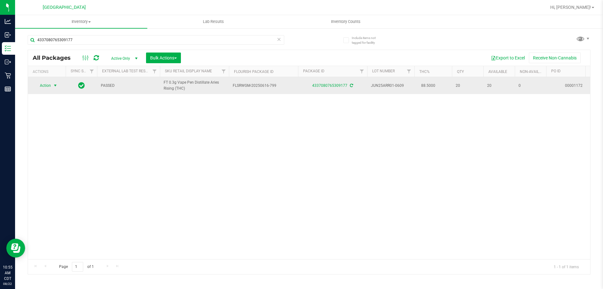
click at [50, 85] on span "Action" at bounding box center [42, 85] width 17 height 9
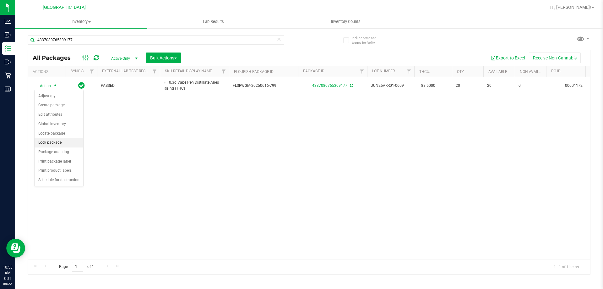
click at [55, 138] on li "Lock package" at bounding box center [59, 142] width 49 height 9
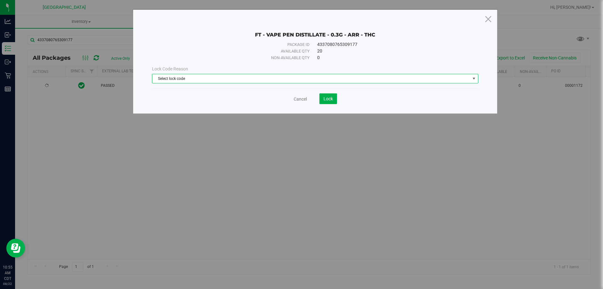
click at [213, 78] on span "Select lock code" at bounding box center [311, 78] width 318 height 9
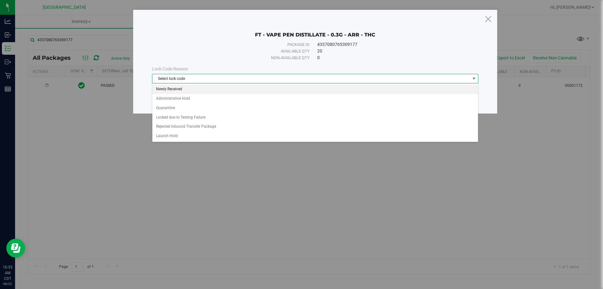
click at [184, 89] on li "Newly Received" at bounding box center [315, 89] width 326 height 9
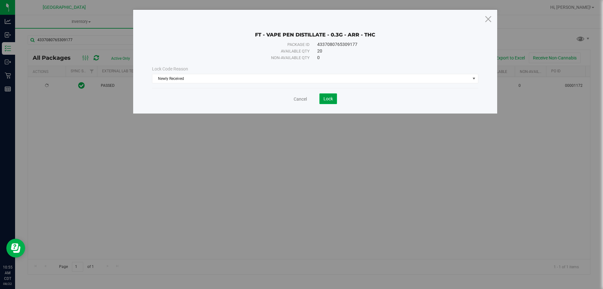
click at [331, 99] on span "Lock" at bounding box center [328, 98] width 9 height 5
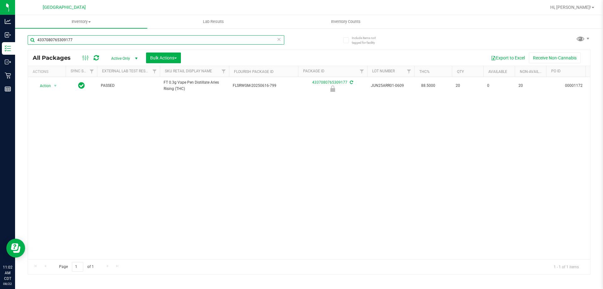
click at [181, 40] on input "4337080765309177" at bounding box center [156, 39] width 257 height 9
type input "2605197911685018"
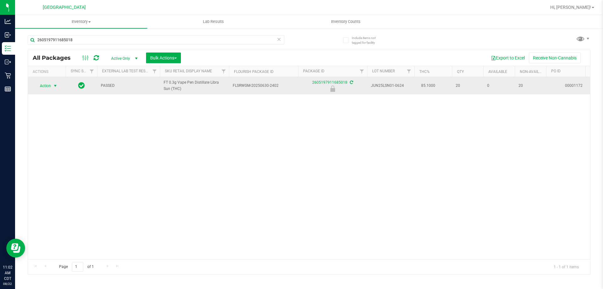
drag, startPoint x: 52, startPoint y: 85, endPoint x: 69, endPoint y: 81, distance: 17.4
click at [52, 84] on span "select" at bounding box center [56, 85] width 8 height 9
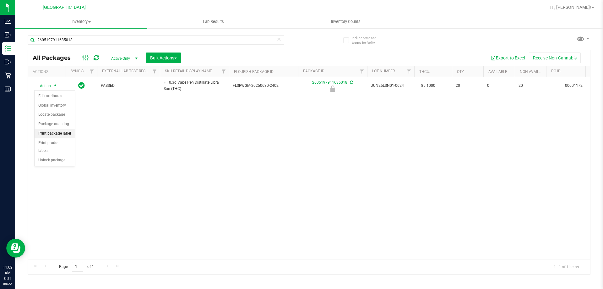
click at [53, 134] on li "Print package label" at bounding box center [55, 133] width 40 height 9
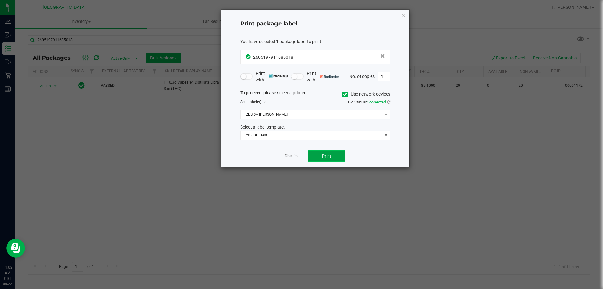
click at [330, 152] on button "Print" at bounding box center [327, 155] width 38 height 11
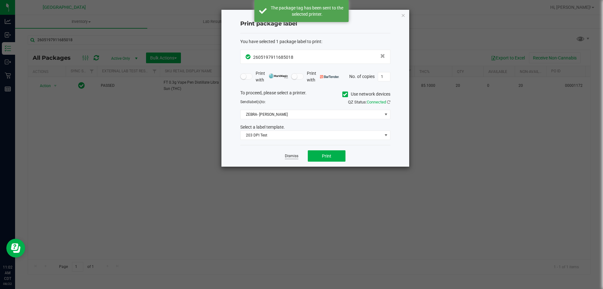
click at [293, 156] on link "Dismiss" at bounding box center [292, 155] width 14 height 5
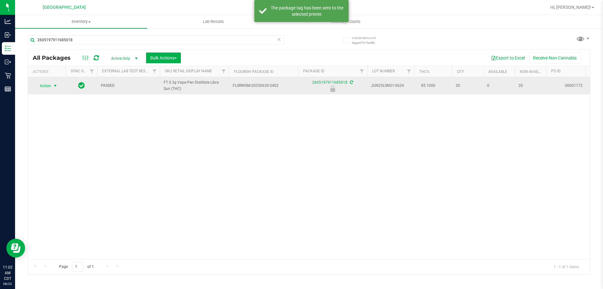
click at [46, 86] on span "Action" at bounding box center [42, 85] width 17 height 9
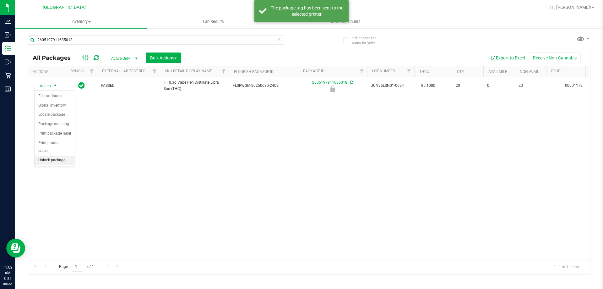
click at [56, 156] on li "Unlock package" at bounding box center [55, 160] width 40 height 9
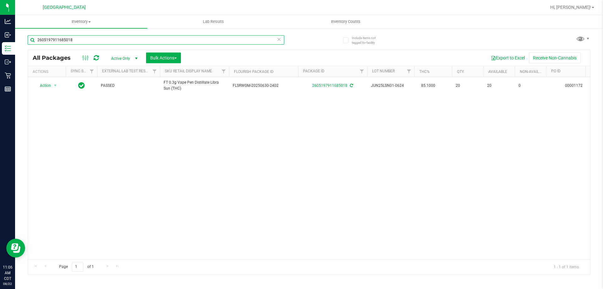
click at [77, 37] on input "2605197911685018" at bounding box center [156, 39] width 257 height 9
type input "7866649268481852"
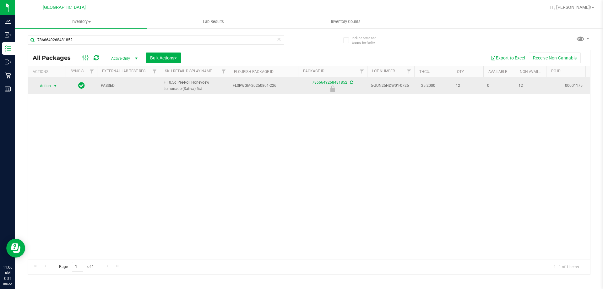
click at [57, 86] on span "select" at bounding box center [55, 85] width 5 height 5
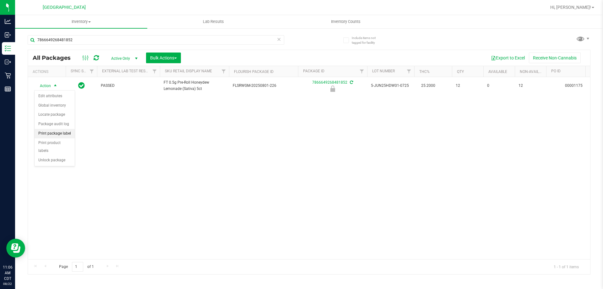
click at [61, 133] on li "Print package label" at bounding box center [55, 133] width 40 height 9
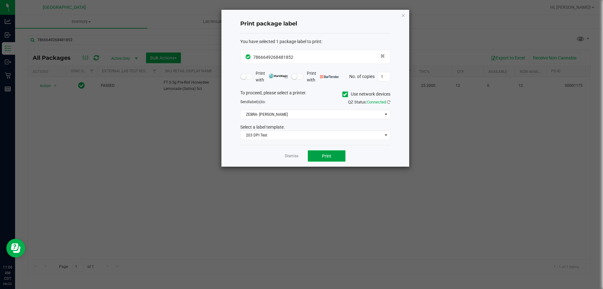
click at [323, 151] on button "Print" at bounding box center [327, 155] width 38 height 11
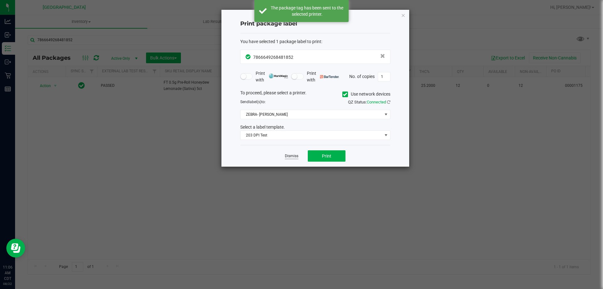
click at [288, 156] on link "Dismiss" at bounding box center [292, 155] width 14 height 5
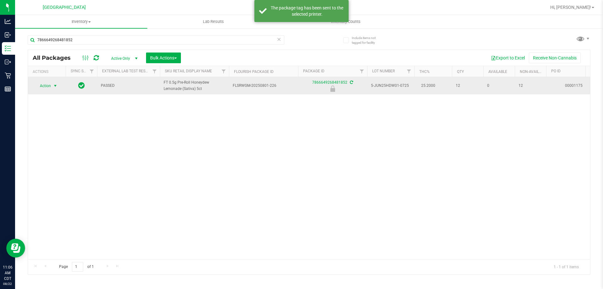
click at [52, 88] on span "select" at bounding box center [56, 85] width 8 height 9
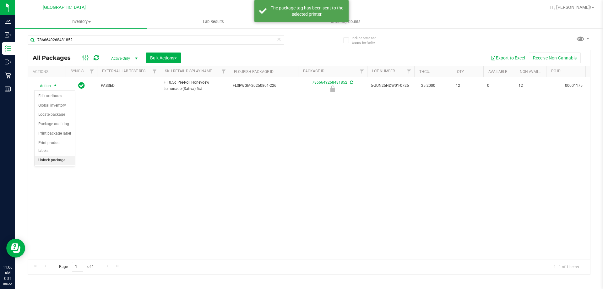
click at [62, 156] on li "Unlock package" at bounding box center [55, 160] width 40 height 9
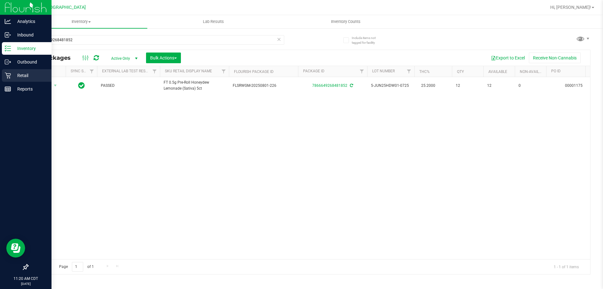
click at [13, 79] on p "Retail" at bounding box center [30, 76] width 38 height 8
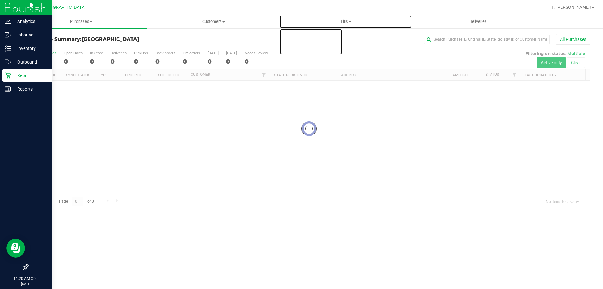
click at [341, 21] on span "Tills" at bounding box center [346, 22] width 132 height 6
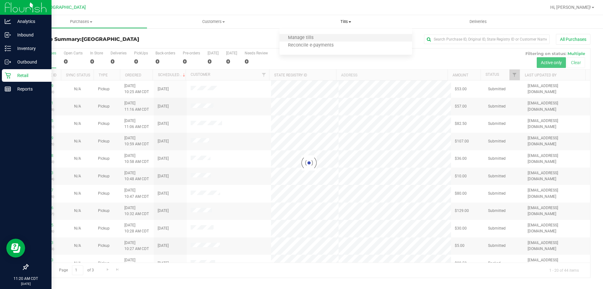
click at [323, 37] on li "Manage tills" at bounding box center [346, 38] width 132 height 8
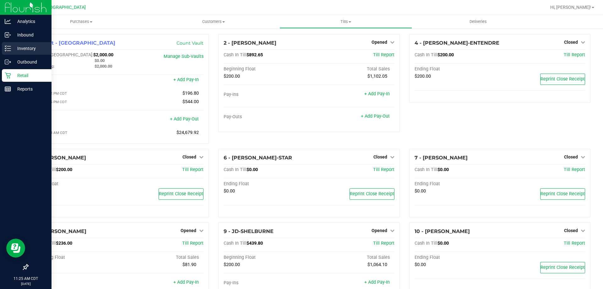
click at [20, 52] on p "Inventory" at bounding box center [30, 49] width 38 height 8
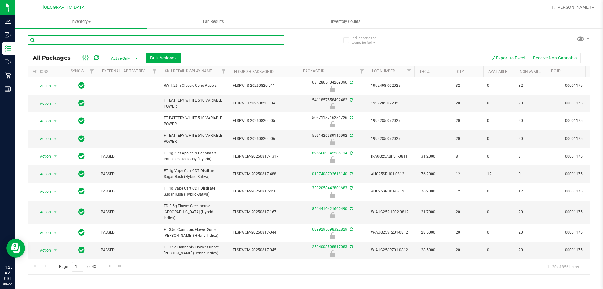
click at [93, 41] on input "text" at bounding box center [156, 39] width 257 height 9
type input "slh"
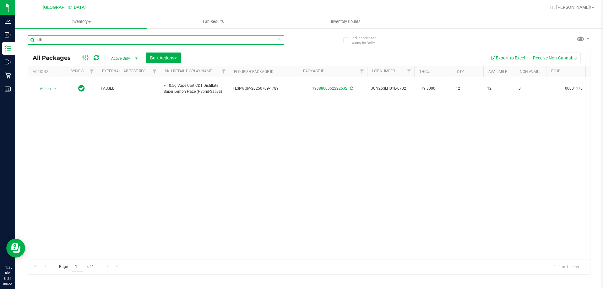
click at [154, 37] on input "slh" at bounding box center [156, 39] width 257 height 9
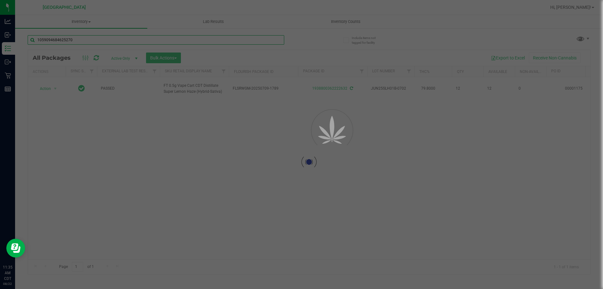
type input "1059094684625270"
click at [204, 146] on div at bounding box center [301, 144] width 603 height 289
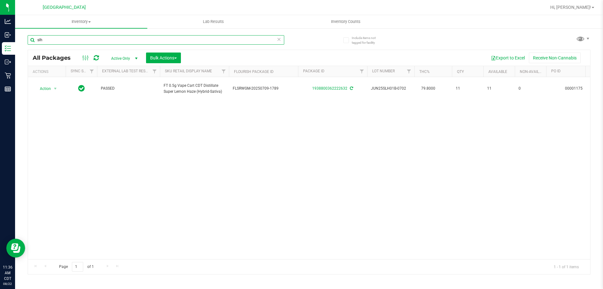
click at [106, 38] on input "slh" at bounding box center [156, 39] width 257 height 9
click at [105, 37] on input "slh" at bounding box center [156, 39] width 257 height 9
click at [103, 36] on input "slh" at bounding box center [156, 39] width 257 height 9
click at [105, 38] on input "slh" at bounding box center [156, 39] width 257 height 9
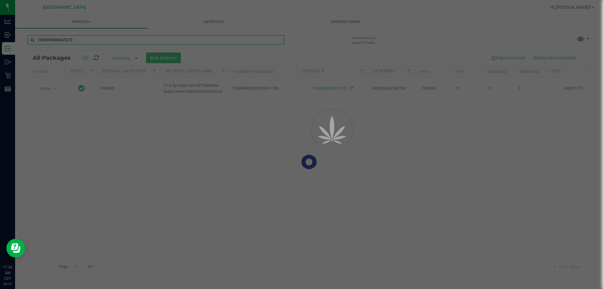
type input "1059094684625270"
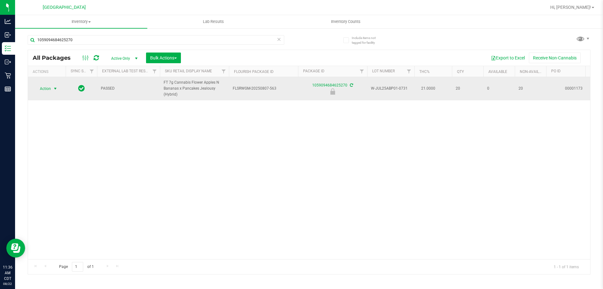
click at [53, 89] on span "select" at bounding box center [55, 88] width 5 height 5
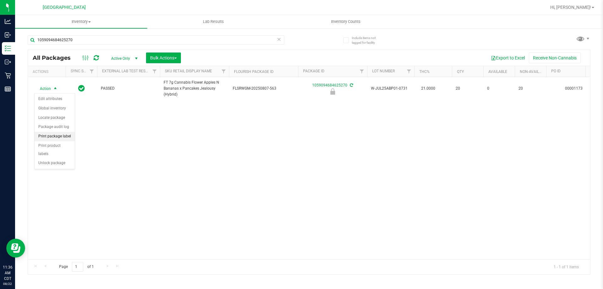
click at [62, 137] on li "Print package label" at bounding box center [55, 136] width 40 height 9
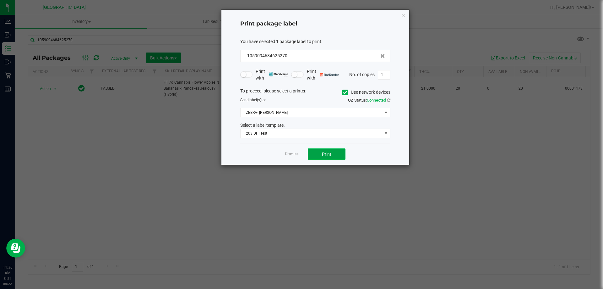
click at [323, 151] on span "Print" at bounding box center [326, 153] width 9 height 5
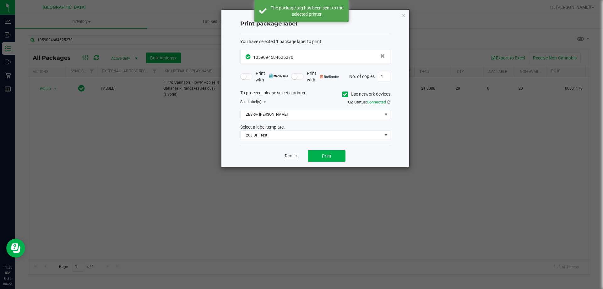
click at [289, 155] on link "Dismiss" at bounding box center [292, 155] width 14 height 5
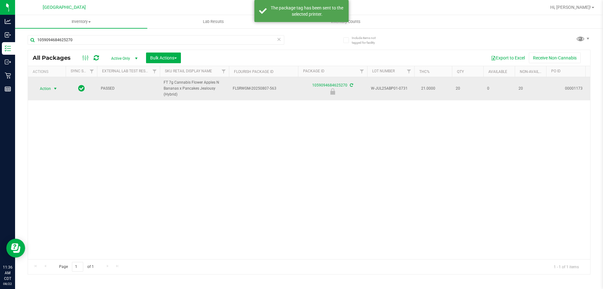
click at [41, 87] on span "Action" at bounding box center [42, 88] width 17 height 9
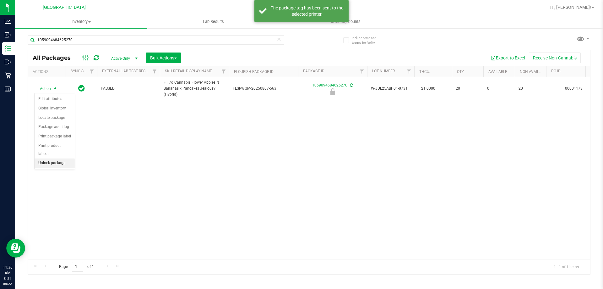
click at [57, 158] on li "Unlock package" at bounding box center [55, 162] width 40 height 9
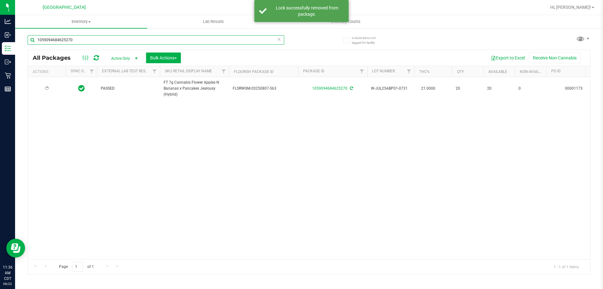
click at [145, 37] on input "1059094684625270" at bounding box center [156, 39] width 257 height 9
type input "6732334486453416"
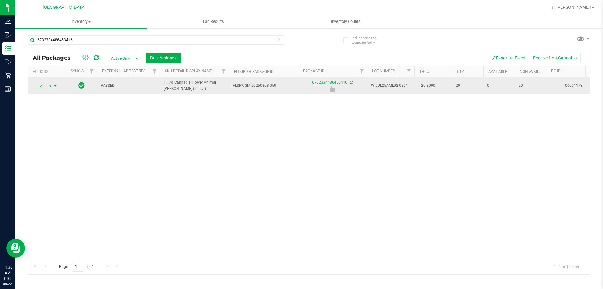
click at [55, 86] on span "select" at bounding box center [55, 85] width 5 height 5
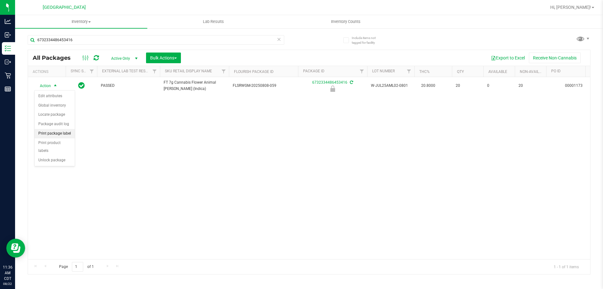
click at [63, 133] on li "Print package label" at bounding box center [55, 133] width 40 height 9
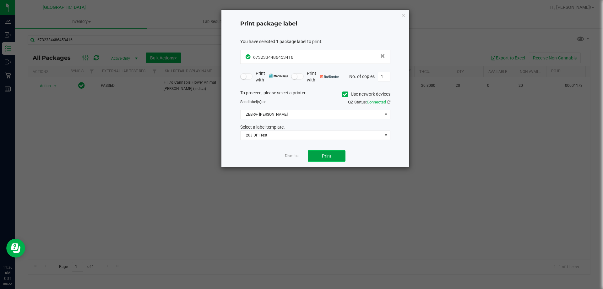
click at [335, 155] on button "Print" at bounding box center [327, 155] width 38 height 11
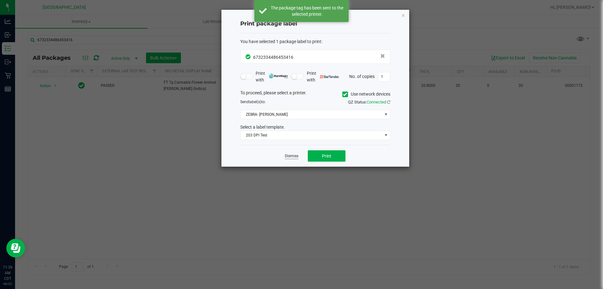
click at [289, 155] on link "Dismiss" at bounding box center [292, 155] width 14 height 5
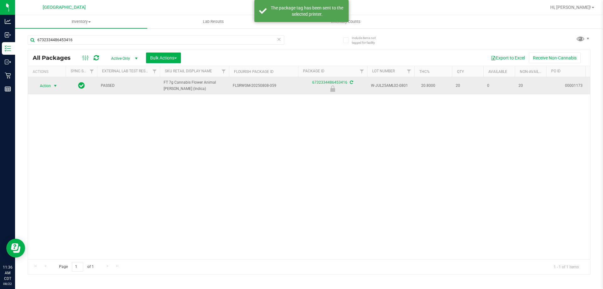
click at [43, 83] on span "Action" at bounding box center [42, 85] width 17 height 9
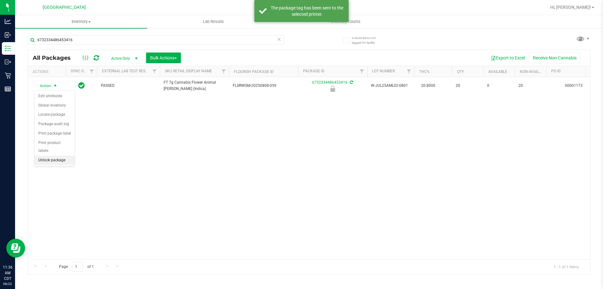
click at [52, 156] on li "Unlock package" at bounding box center [55, 160] width 40 height 9
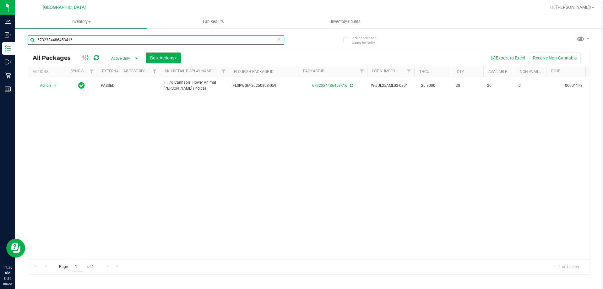
click at [90, 39] on input "6732334486453416" at bounding box center [156, 39] width 257 height 9
type input "7850300650793651"
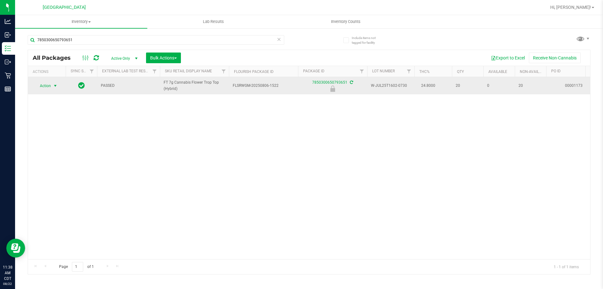
click at [55, 82] on span "select" at bounding box center [56, 85] width 8 height 9
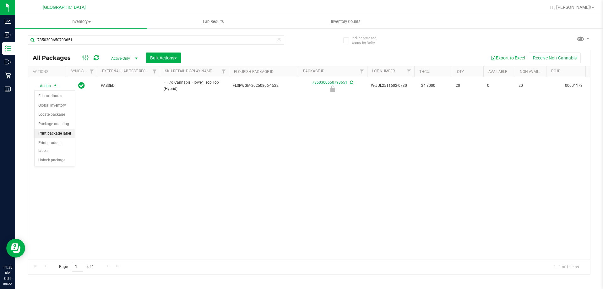
click at [61, 135] on li "Print package label" at bounding box center [55, 133] width 40 height 9
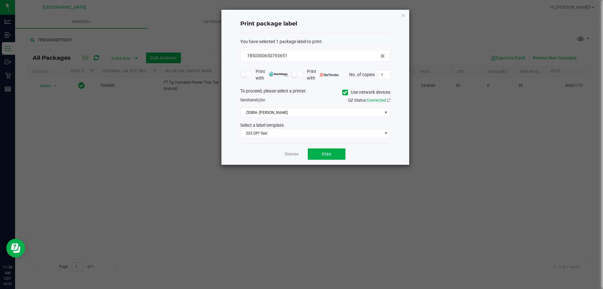
click at [328, 160] on div "Dismiss Print" at bounding box center [315, 154] width 150 height 22
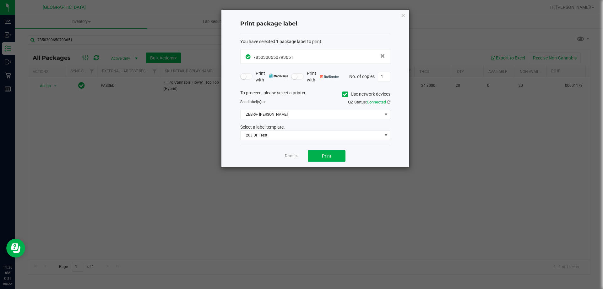
click at [332, 149] on div "Dismiss Print" at bounding box center [315, 156] width 150 height 22
click at [332, 152] on button "Print" at bounding box center [327, 155] width 38 height 11
click at [297, 156] on link "Dismiss" at bounding box center [292, 155] width 14 height 5
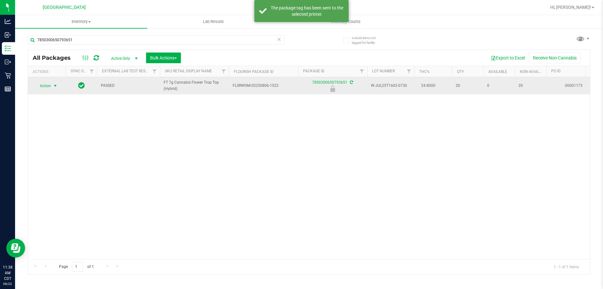
click at [40, 83] on span "Action" at bounding box center [42, 85] width 17 height 9
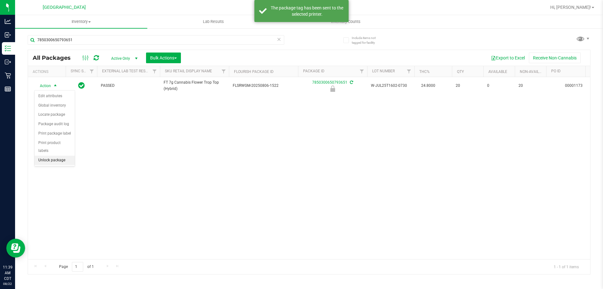
click at [52, 156] on li "Unlock package" at bounding box center [55, 160] width 40 height 9
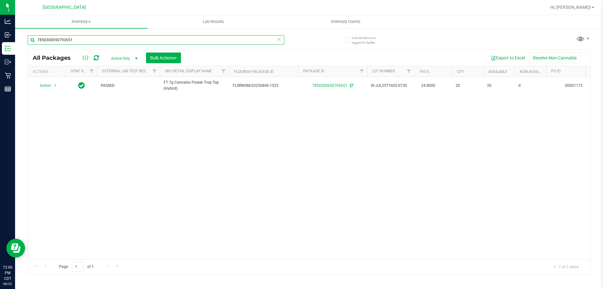
click at [161, 40] on input "7850300650793651" at bounding box center [156, 39] width 257 height 9
type input "JUL25WBV01C-0707"
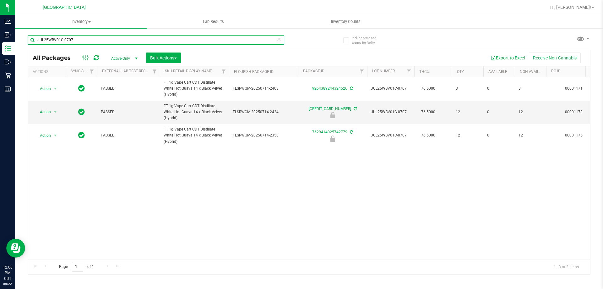
click at [182, 35] on input "JUL25WBV01C-0707" at bounding box center [156, 39] width 257 height 9
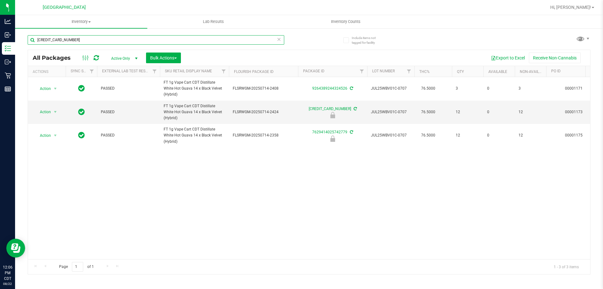
type input "[CREDIT_CARD_NUMBER]"
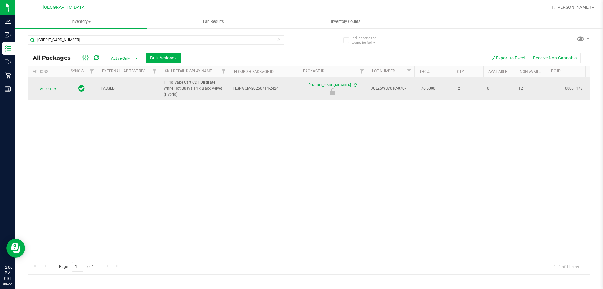
click at [52, 91] on span "select" at bounding box center [56, 88] width 8 height 9
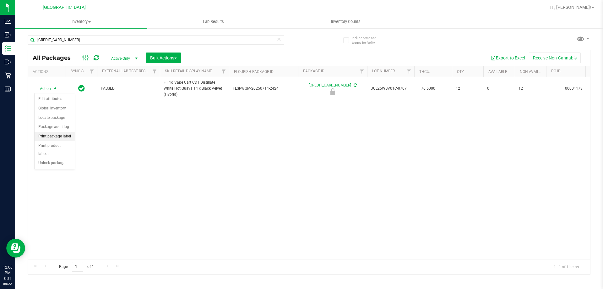
click at [61, 135] on li "Print package label" at bounding box center [55, 136] width 40 height 9
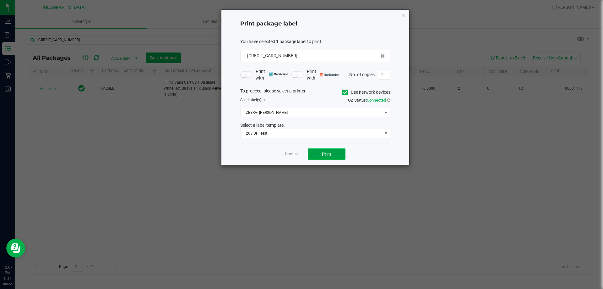
click at [333, 156] on button "Print" at bounding box center [327, 153] width 38 height 11
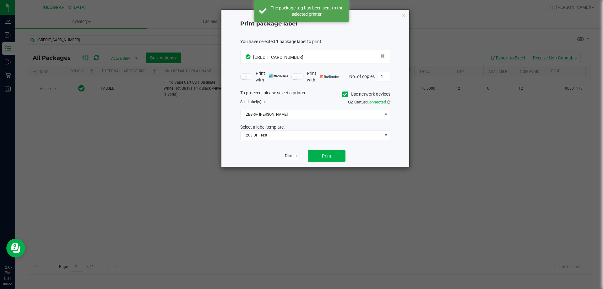
click at [288, 155] on link "Dismiss" at bounding box center [292, 155] width 14 height 5
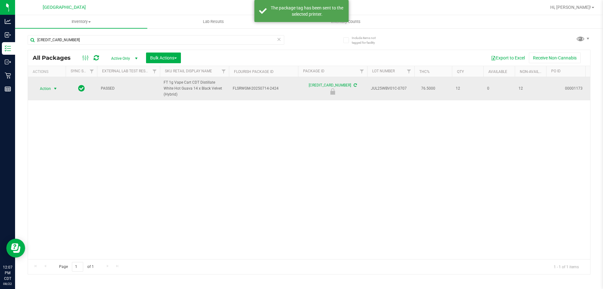
click at [44, 88] on span "Action" at bounding box center [42, 88] width 17 height 9
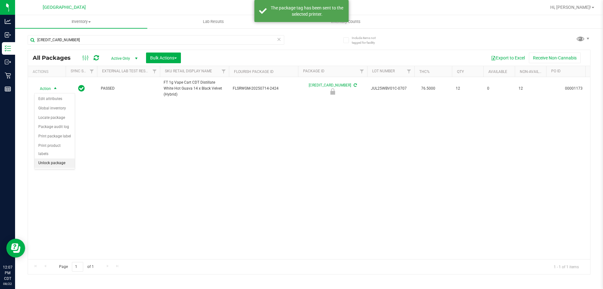
drag, startPoint x: 56, startPoint y: 150, endPoint x: 57, endPoint y: 154, distance: 4.2
click at [57, 154] on ul "Edit attributes Global inventory Locate package Package audit log Print package…" at bounding box center [55, 131] width 40 height 74
click at [57, 158] on li "Unlock package" at bounding box center [55, 162] width 40 height 9
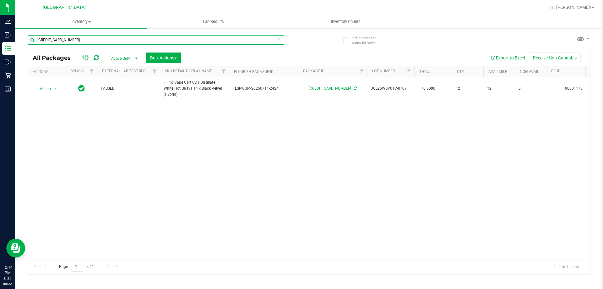
click at [196, 40] on input "[CREDIT_CARD_NUMBER]" at bounding box center [156, 39] width 257 height 9
type input "7069752014911193"
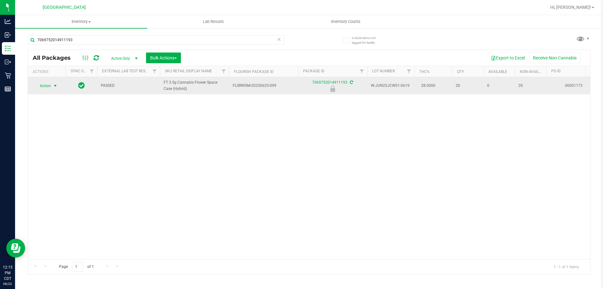
click at [44, 86] on span "Action" at bounding box center [42, 85] width 17 height 9
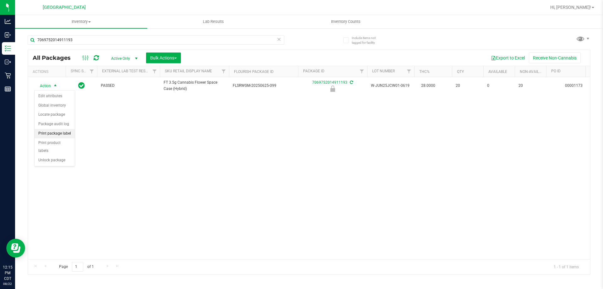
click at [61, 136] on li "Print package label" at bounding box center [55, 133] width 40 height 9
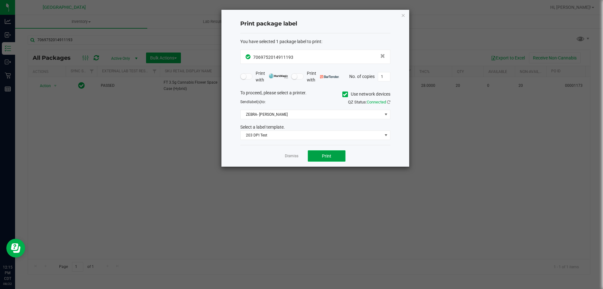
click at [326, 153] on span "Print" at bounding box center [326, 155] width 9 height 5
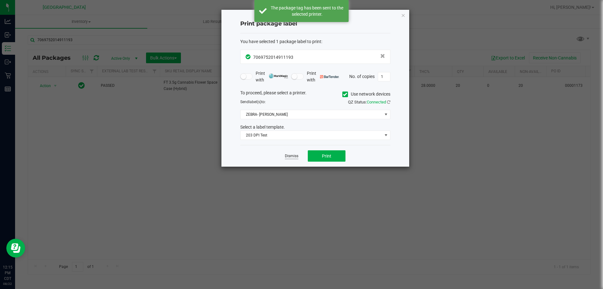
click at [295, 156] on link "Dismiss" at bounding box center [292, 155] width 14 height 5
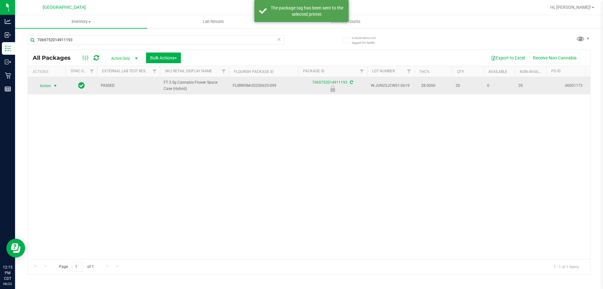
click at [51, 85] on span "Action" at bounding box center [42, 85] width 17 height 9
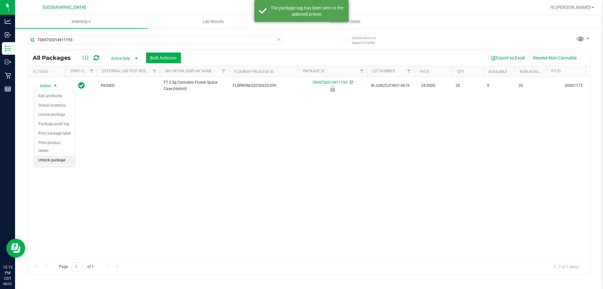
click at [55, 156] on li "Unlock package" at bounding box center [55, 160] width 40 height 9
